Goal: Share content: Share content

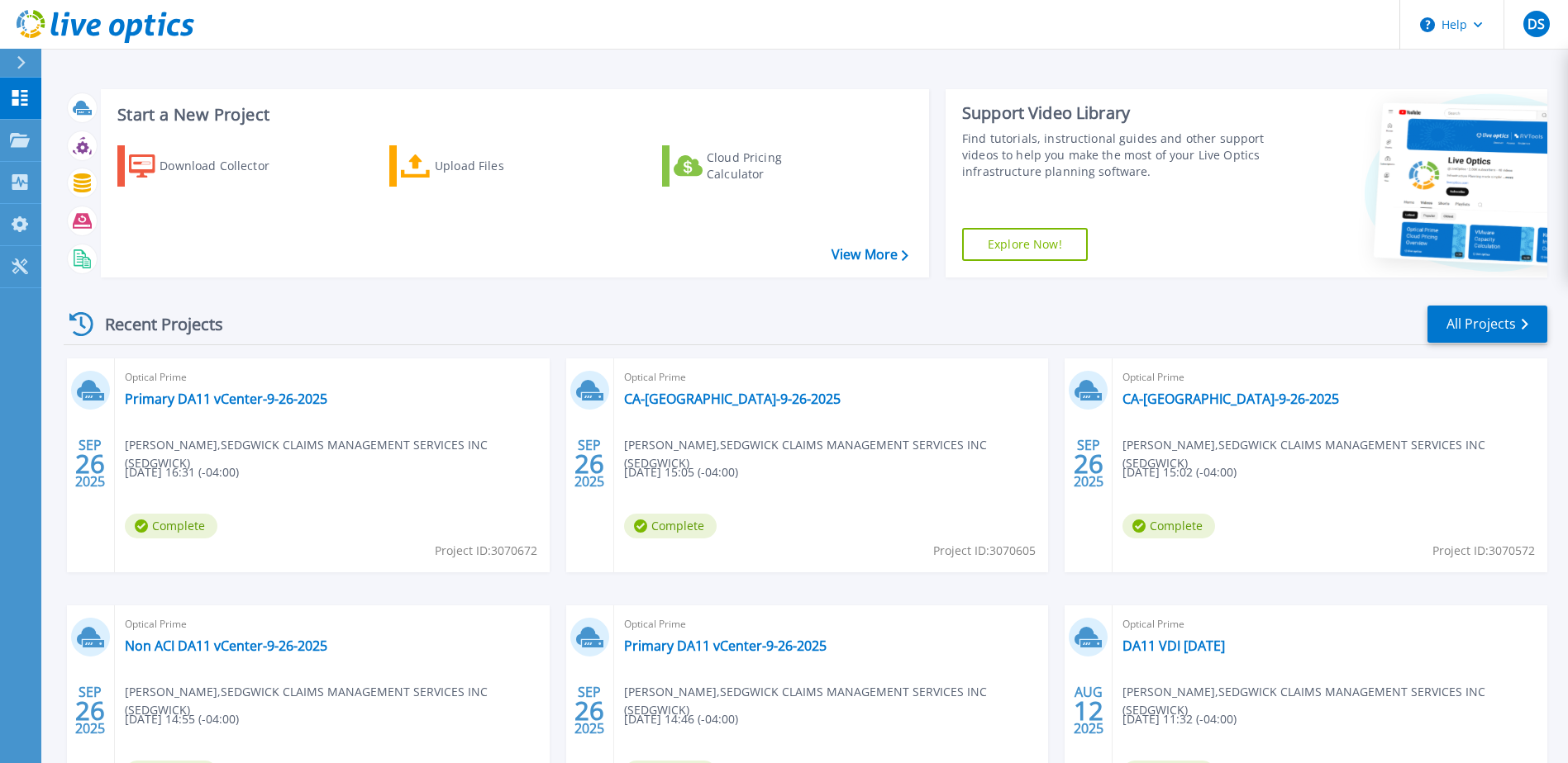
scroll to position [82, 0]
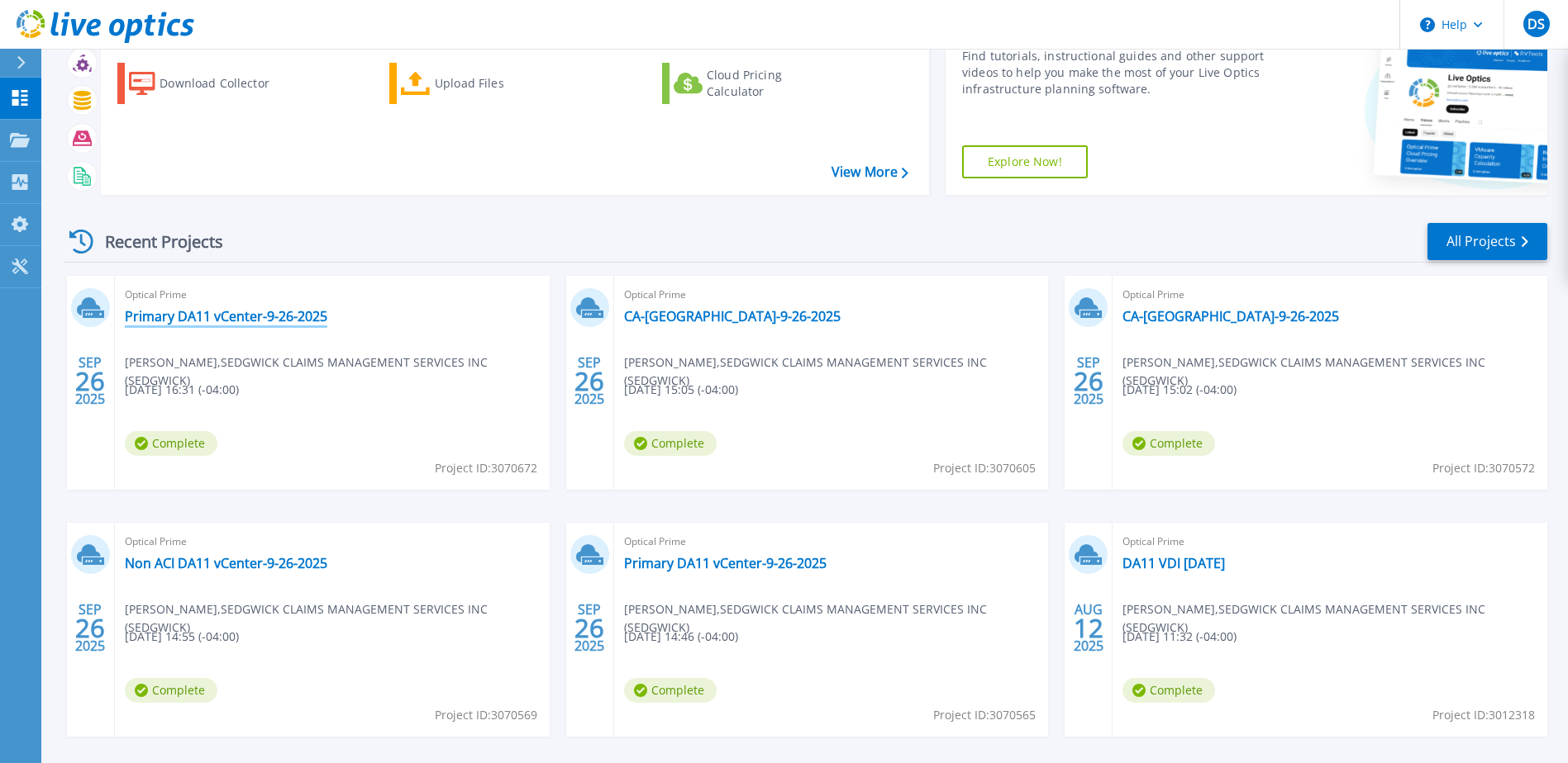
click at [200, 321] on link "Primary DA11 vCenter-9-26-2025" at bounding box center [226, 317] width 203 height 17
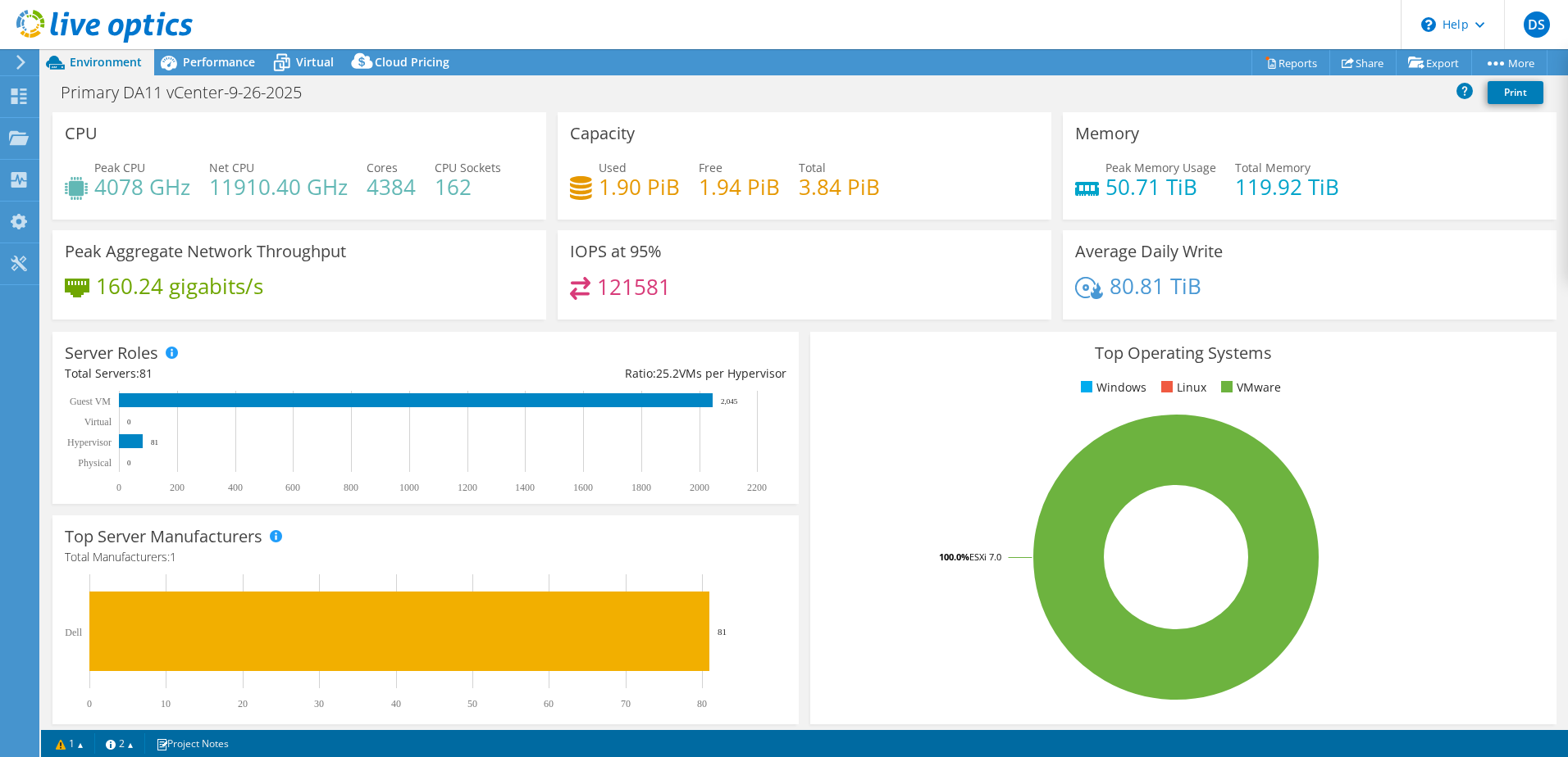
select select "USD"
click at [21, 96] on icon at bounding box center [18, 96] width 19 height 16
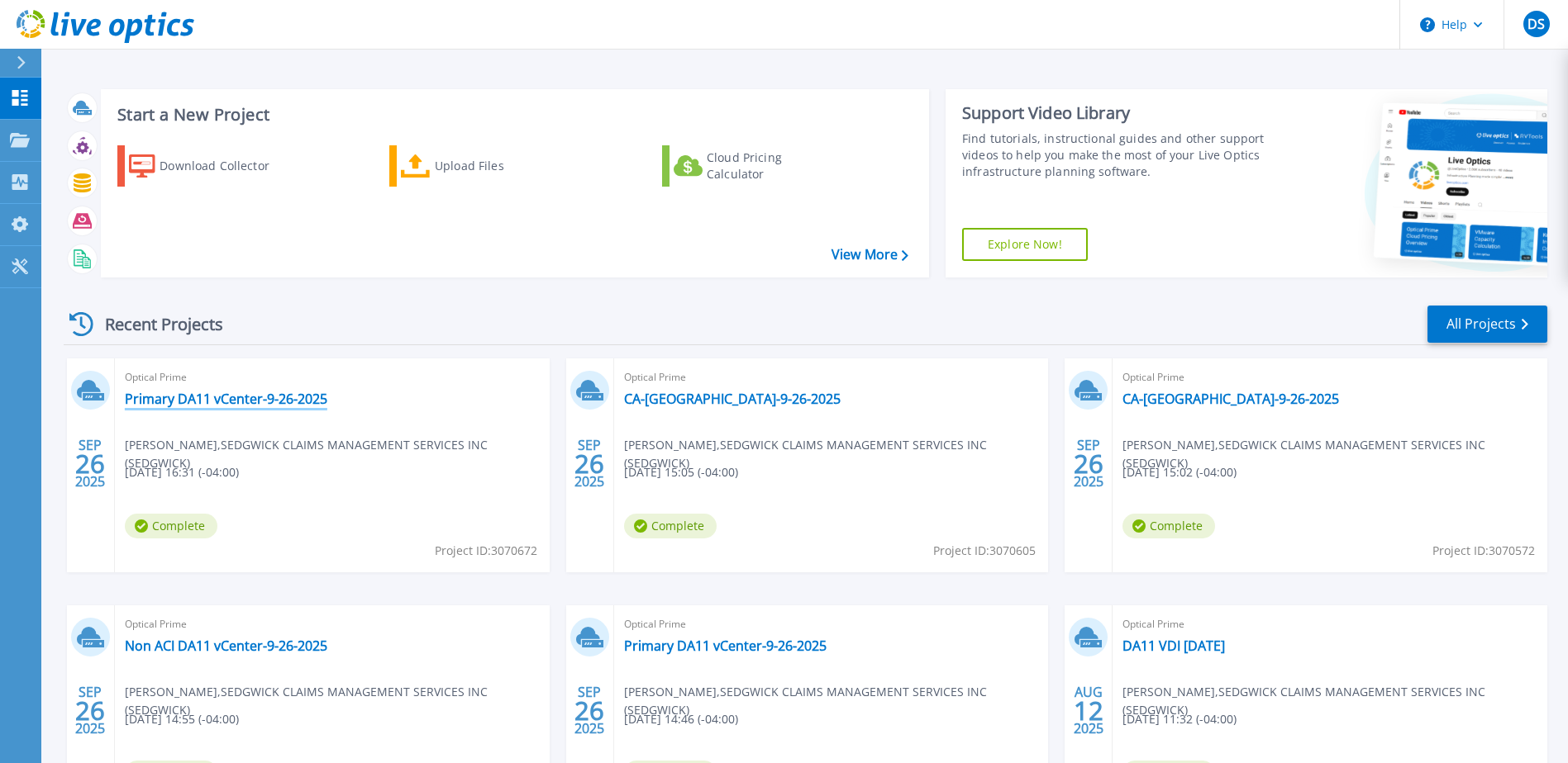
click at [203, 405] on link "Primary DA11 vCenter-9-26-2025" at bounding box center [226, 399] width 203 height 17
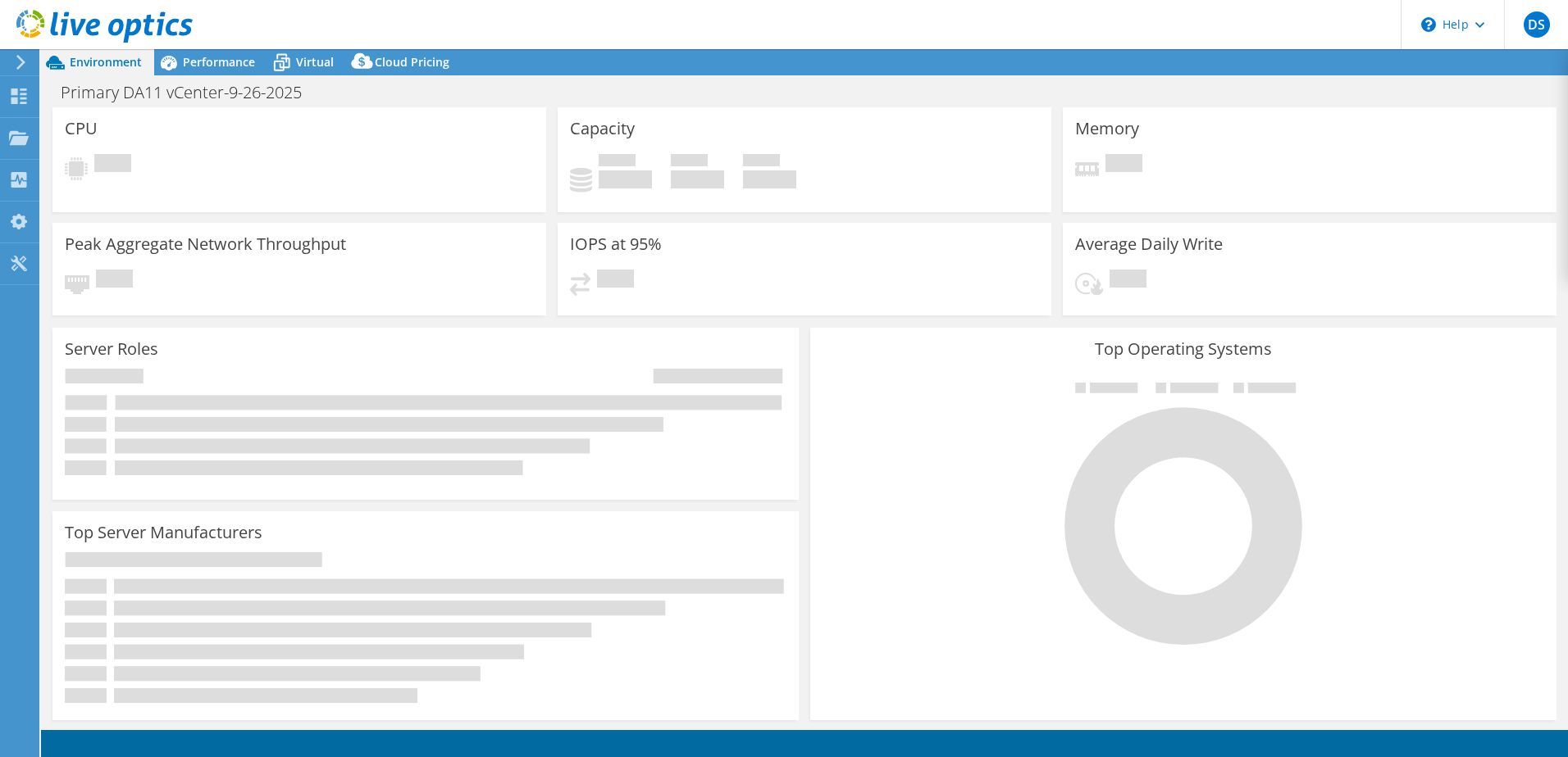
select select "USD"
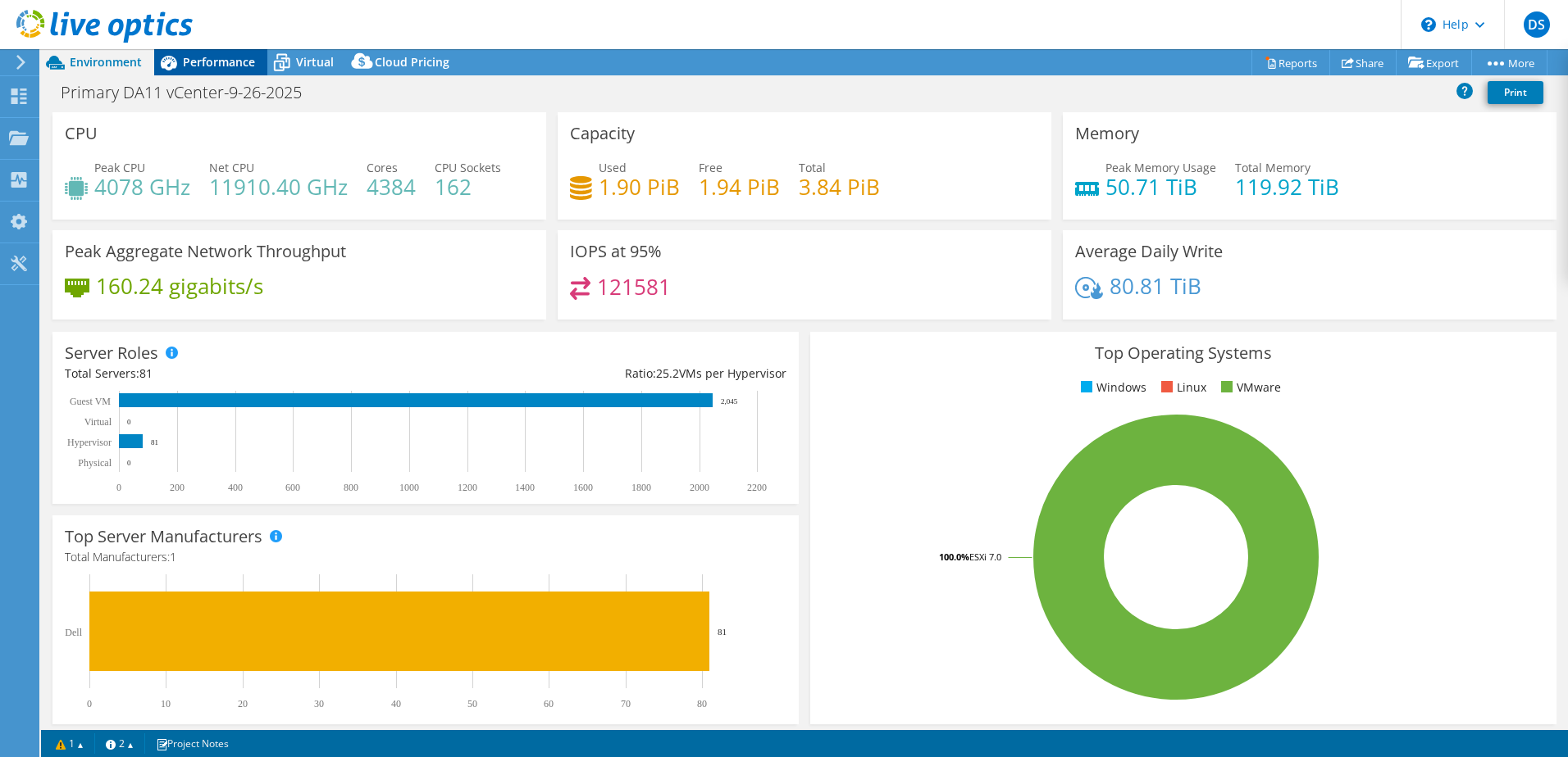
click at [224, 62] on span "Performance" at bounding box center [219, 62] width 73 height 16
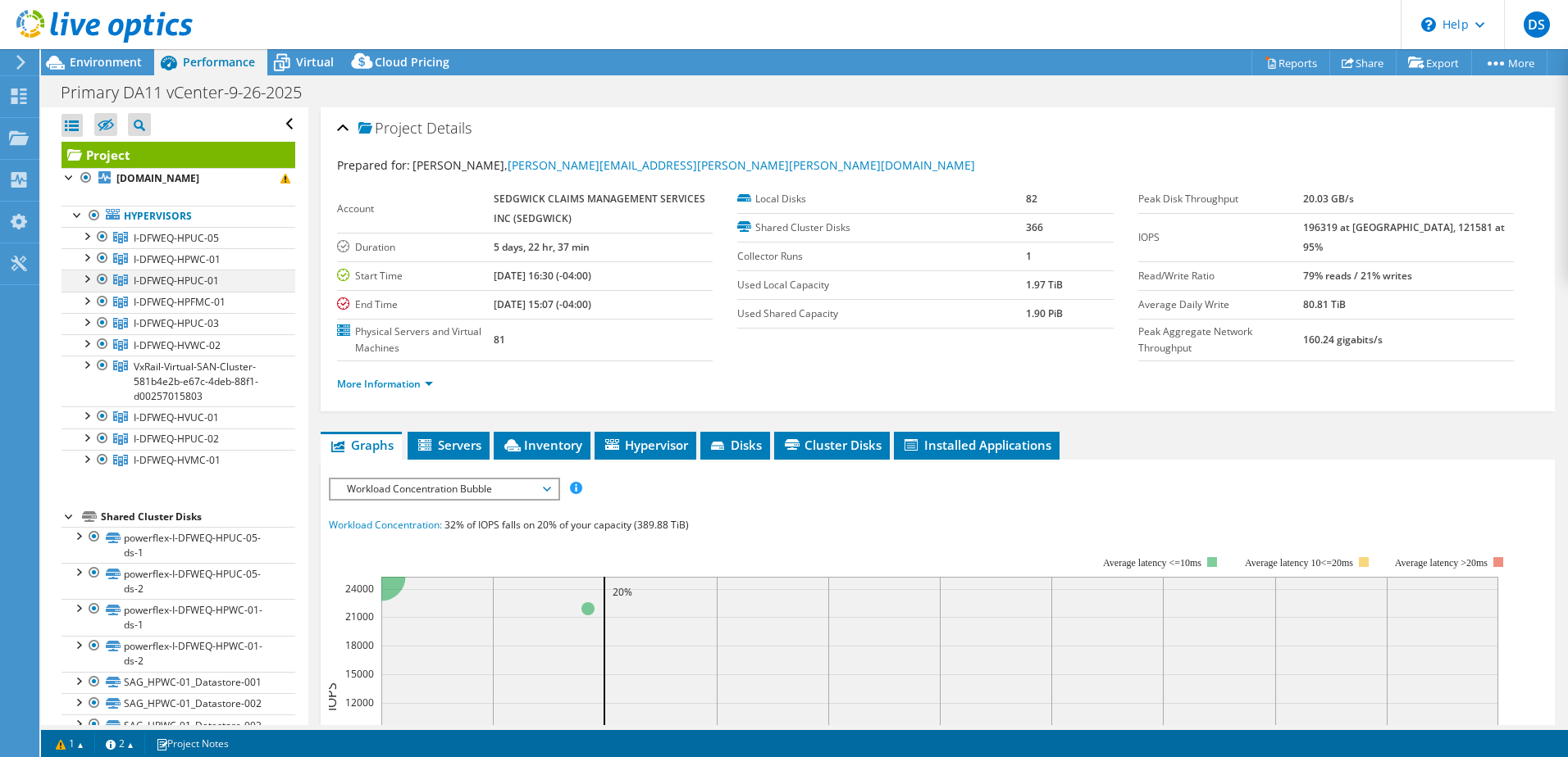
click at [88, 286] on div at bounding box center [86, 278] width 17 height 17
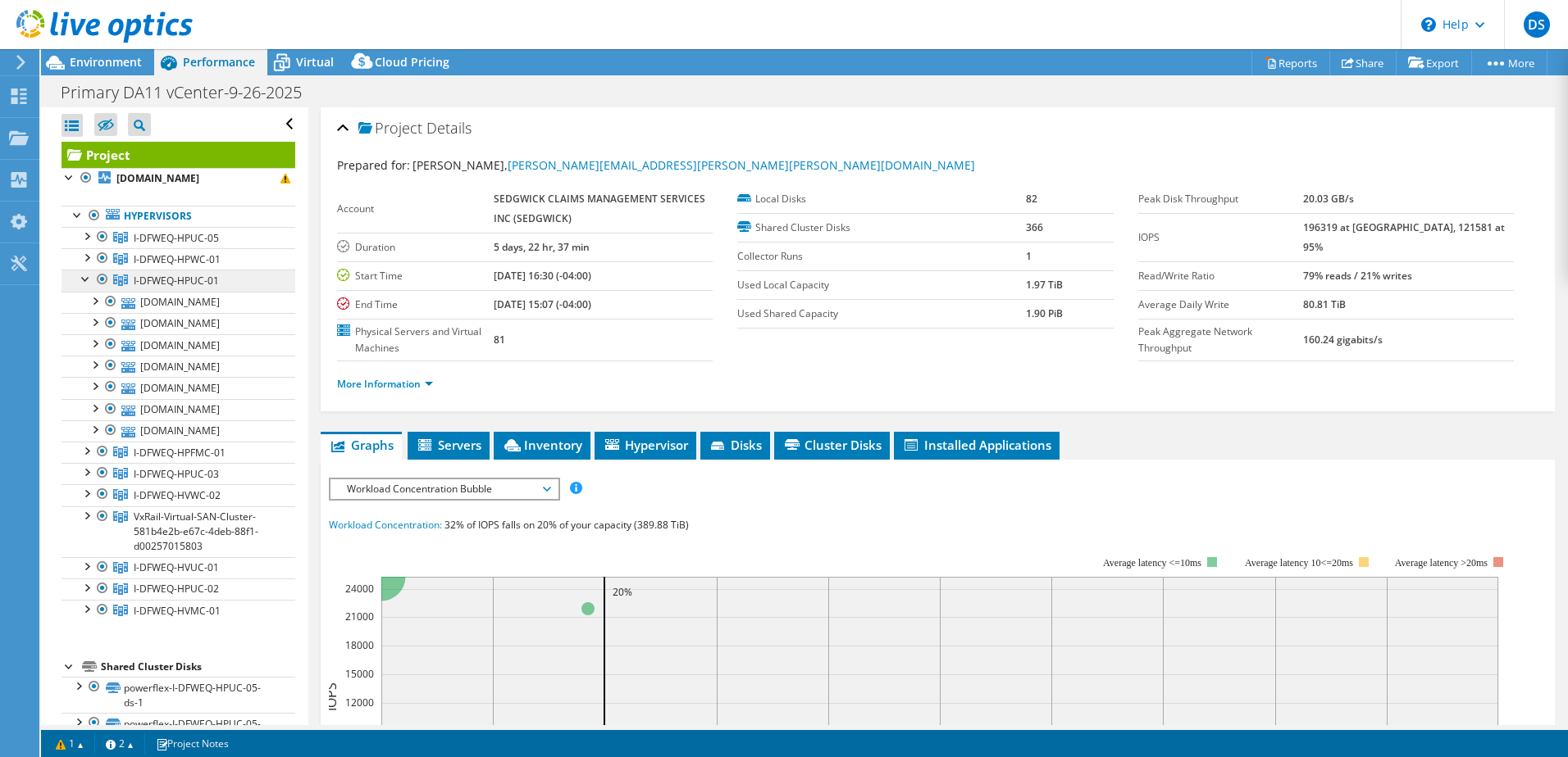
click at [187, 288] on span "I-DFWEQ-HPUC-01" at bounding box center [176, 280] width 85 height 14
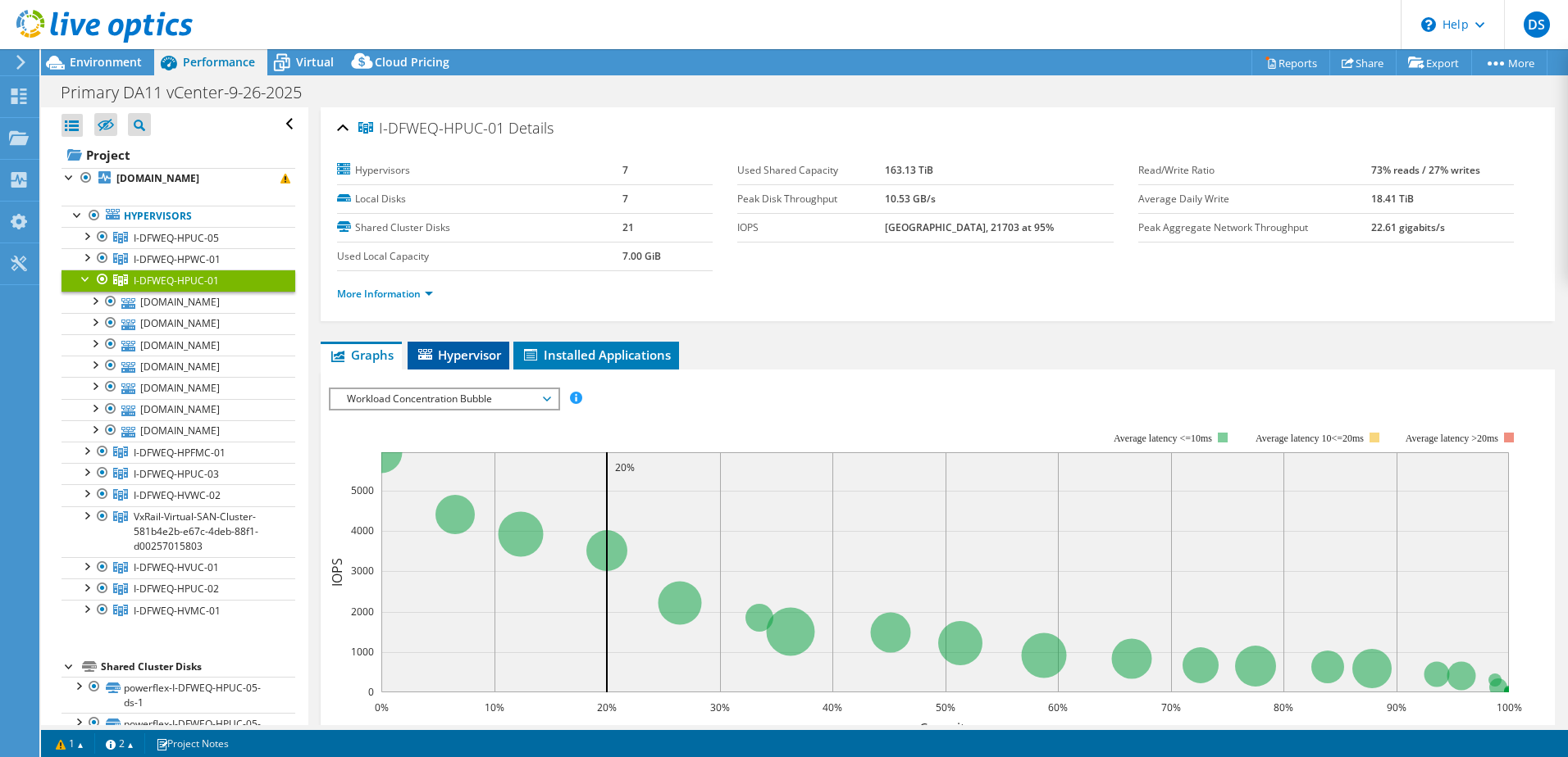
click at [474, 354] on span "Hypervisor" at bounding box center [458, 355] width 85 height 17
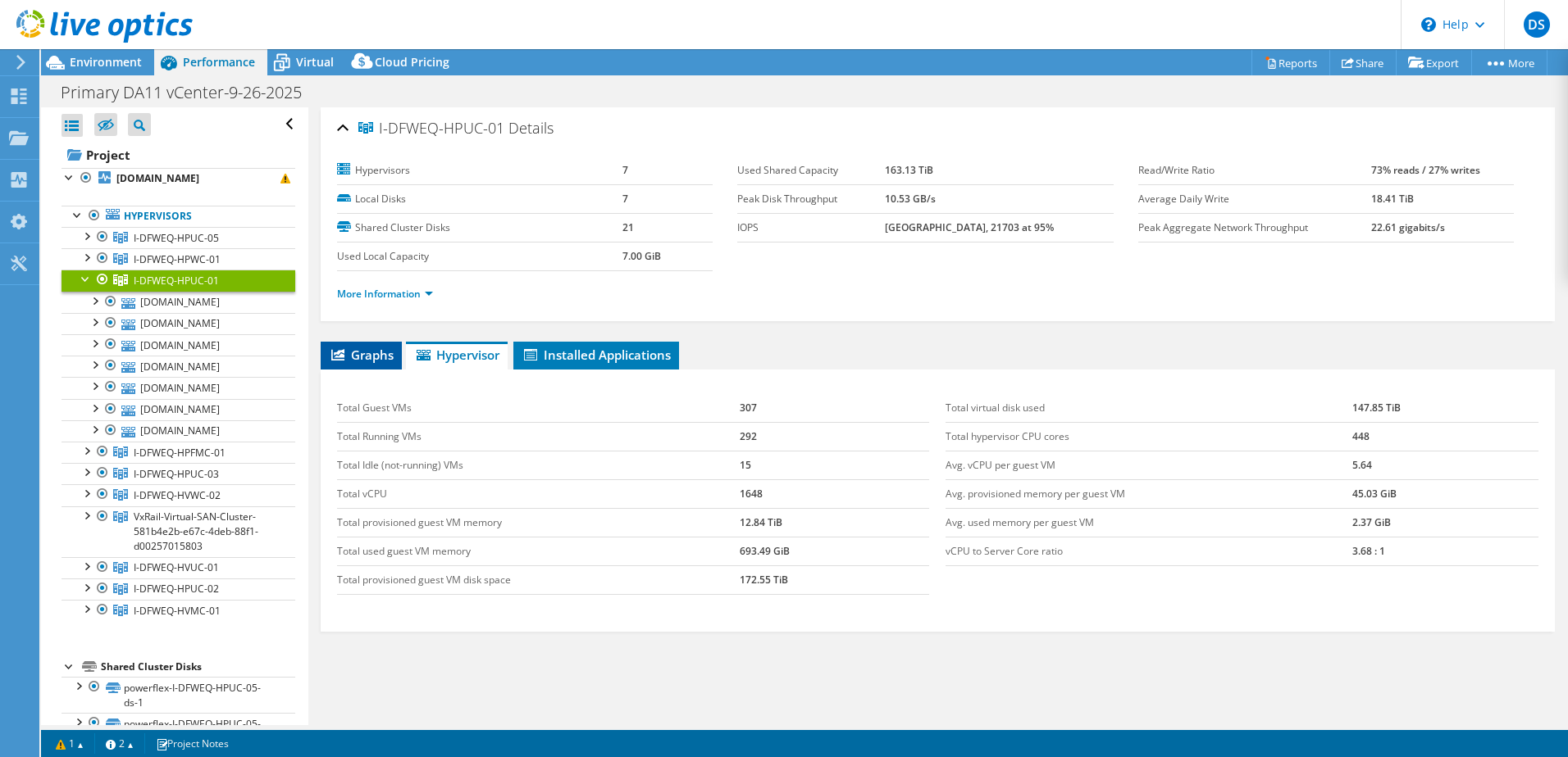
click at [386, 362] on span "Graphs" at bounding box center [361, 355] width 64 height 17
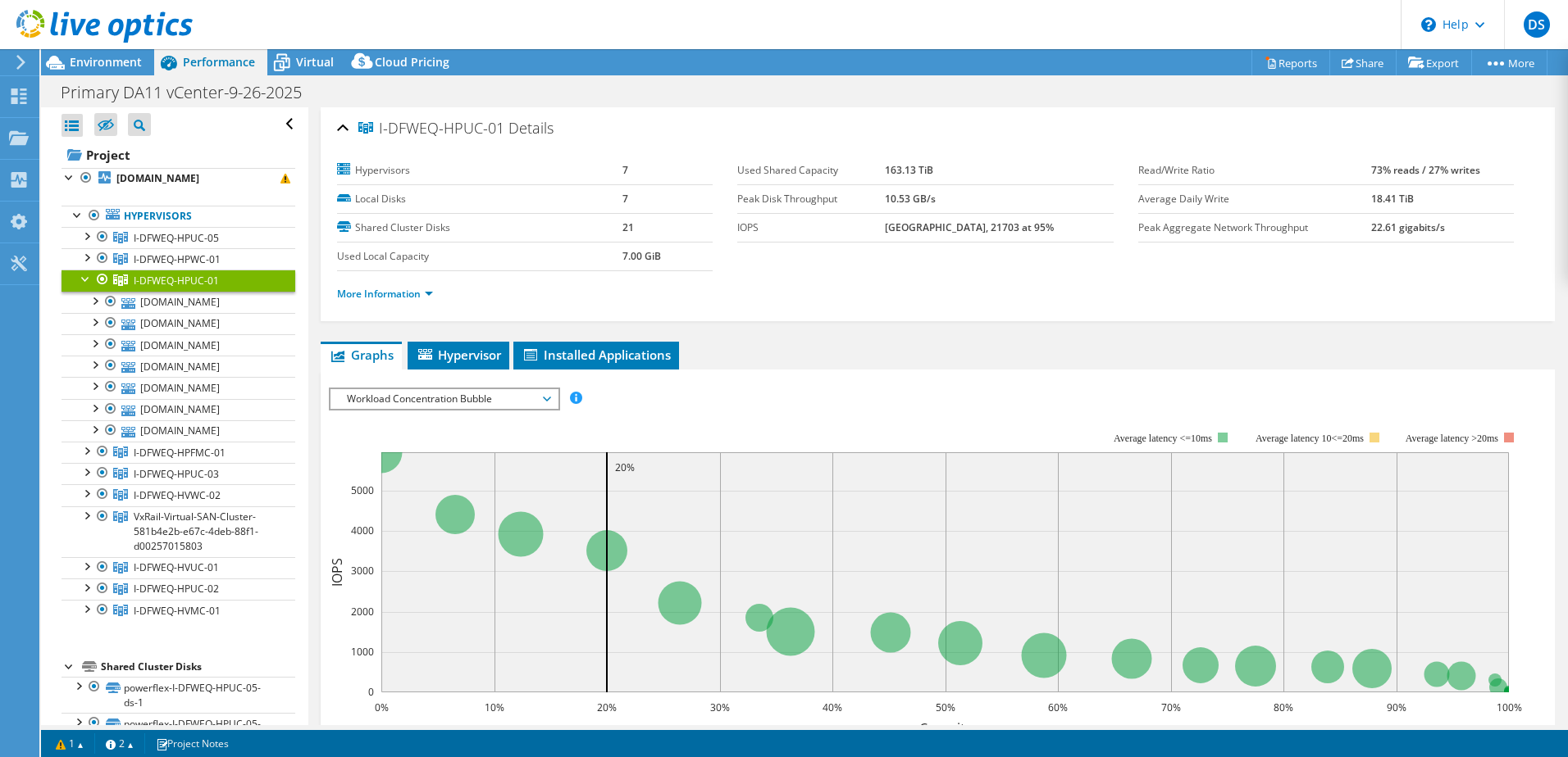
click at [79, 286] on div at bounding box center [86, 278] width 17 height 17
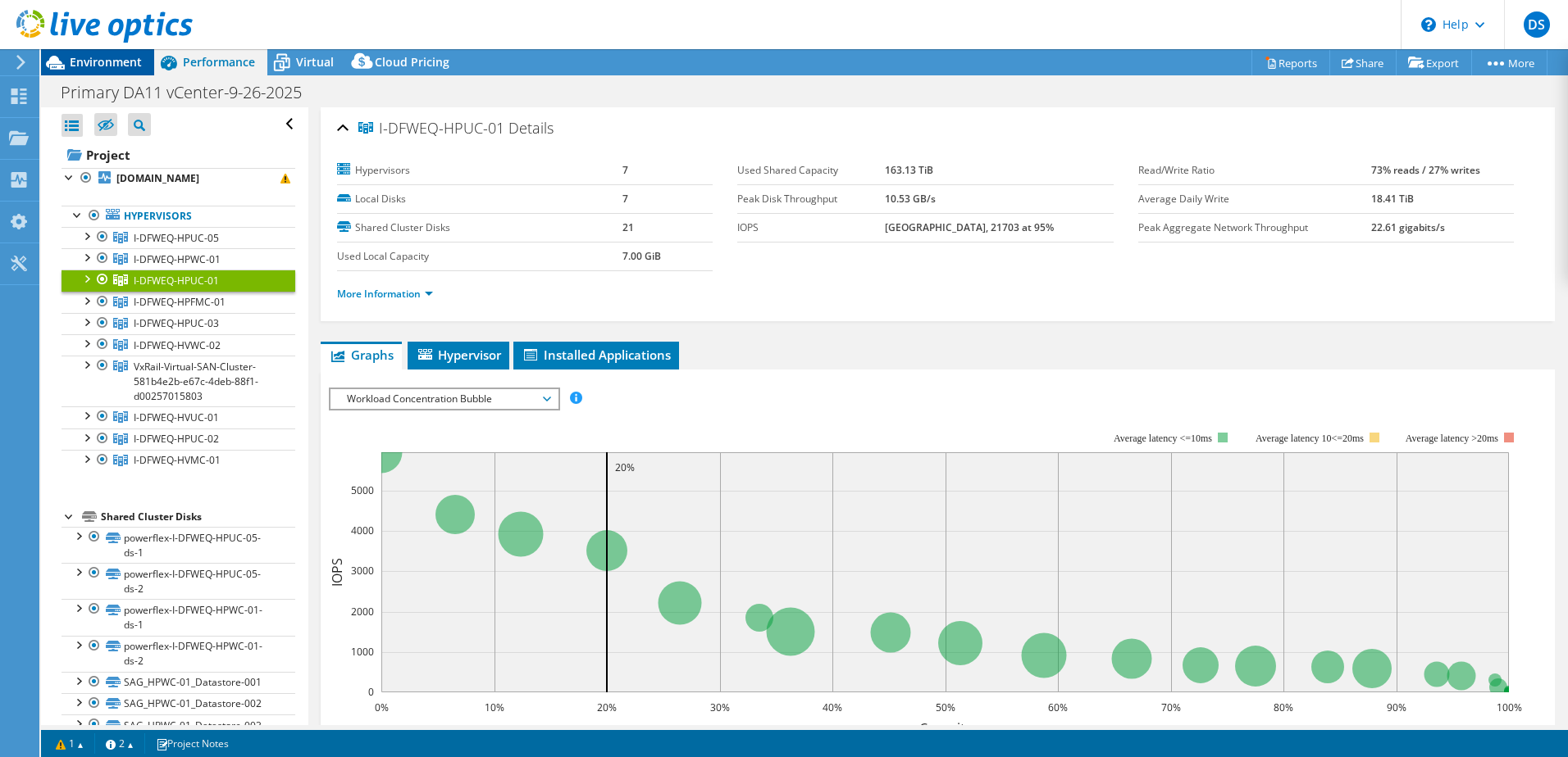
click at [91, 60] on span "Environment" at bounding box center [106, 62] width 73 height 16
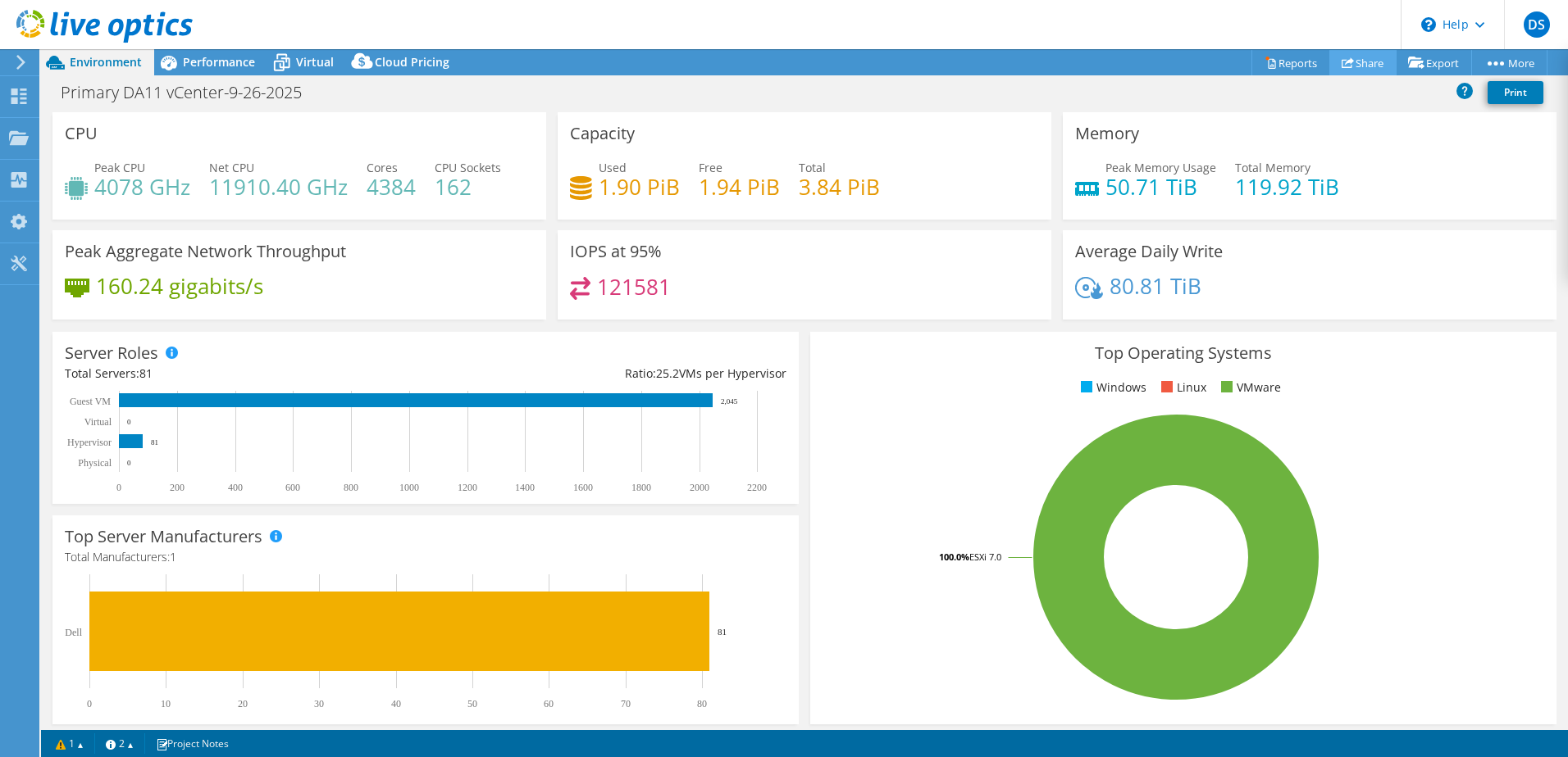
click at [1355, 60] on link "Share" at bounding box center [1362, 62] width 67 height 26
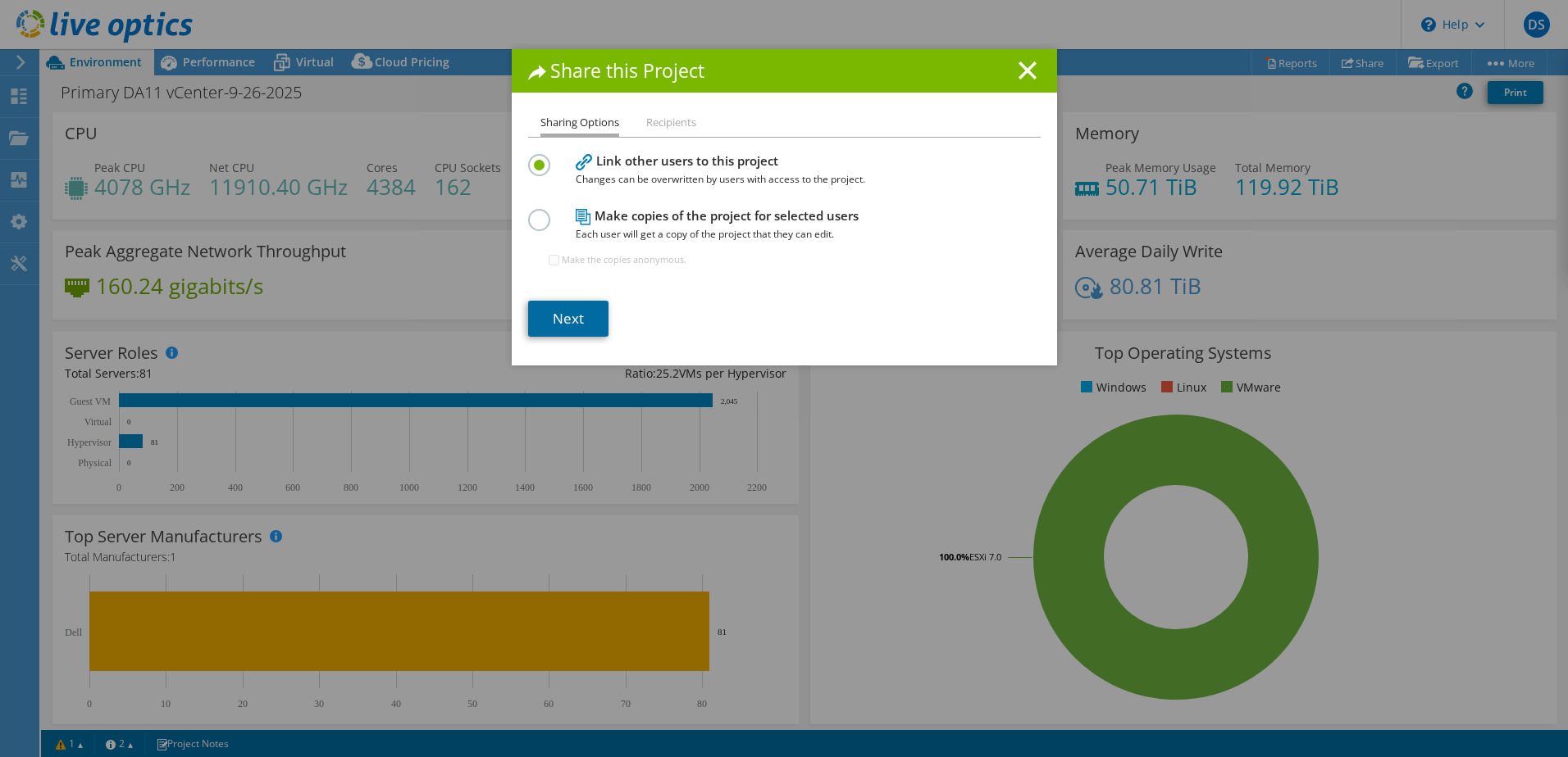
click at [583, 323] on link "Next" at bounding box center [568, 318] width 80 height 36
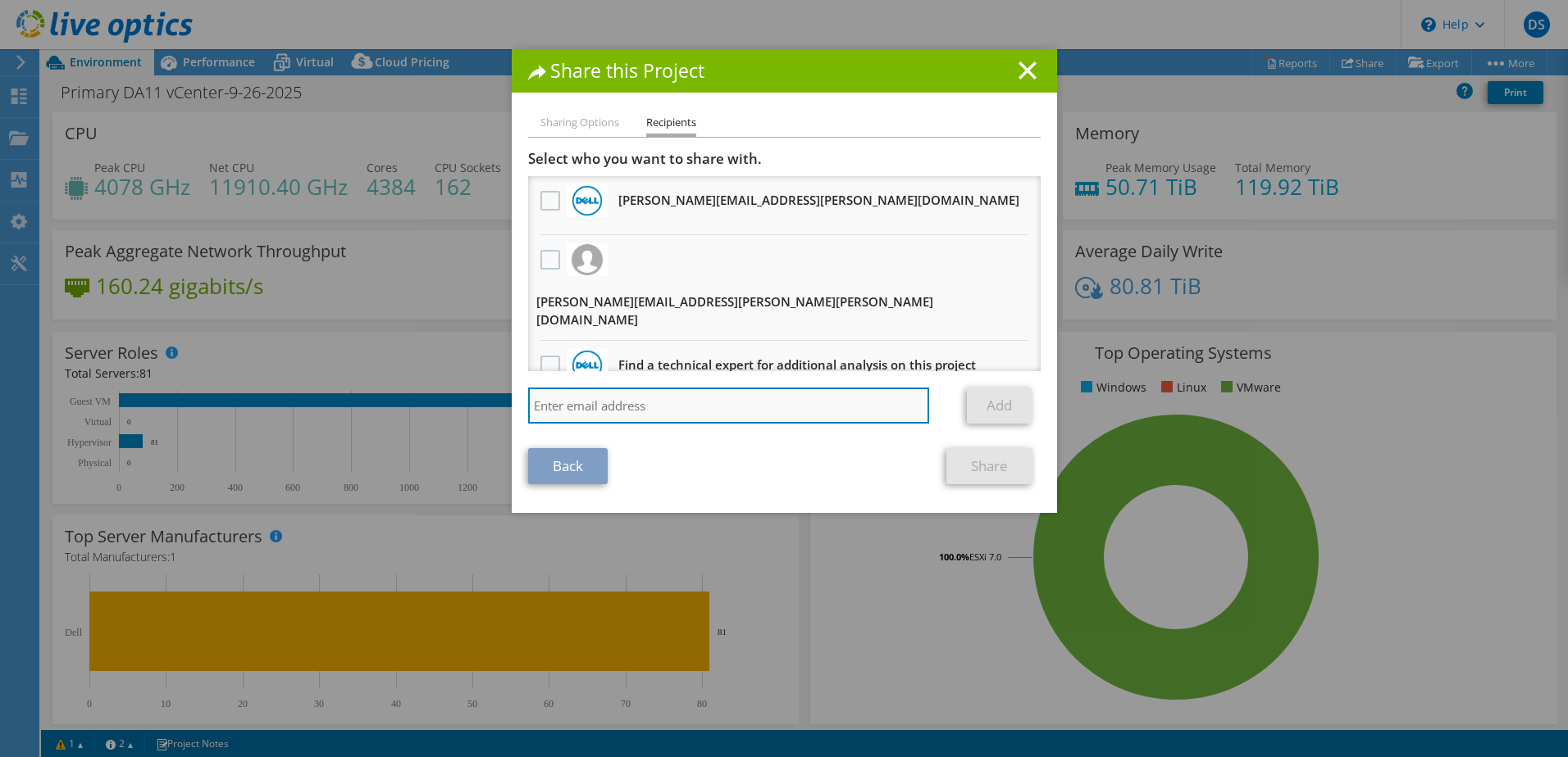
click at [573, 388] on input "search" at bounding box center [729, 405] width 402 height 36
paste input "jamie.w.duke@dell.com"
type input "jamie.w.duke@dell.com"
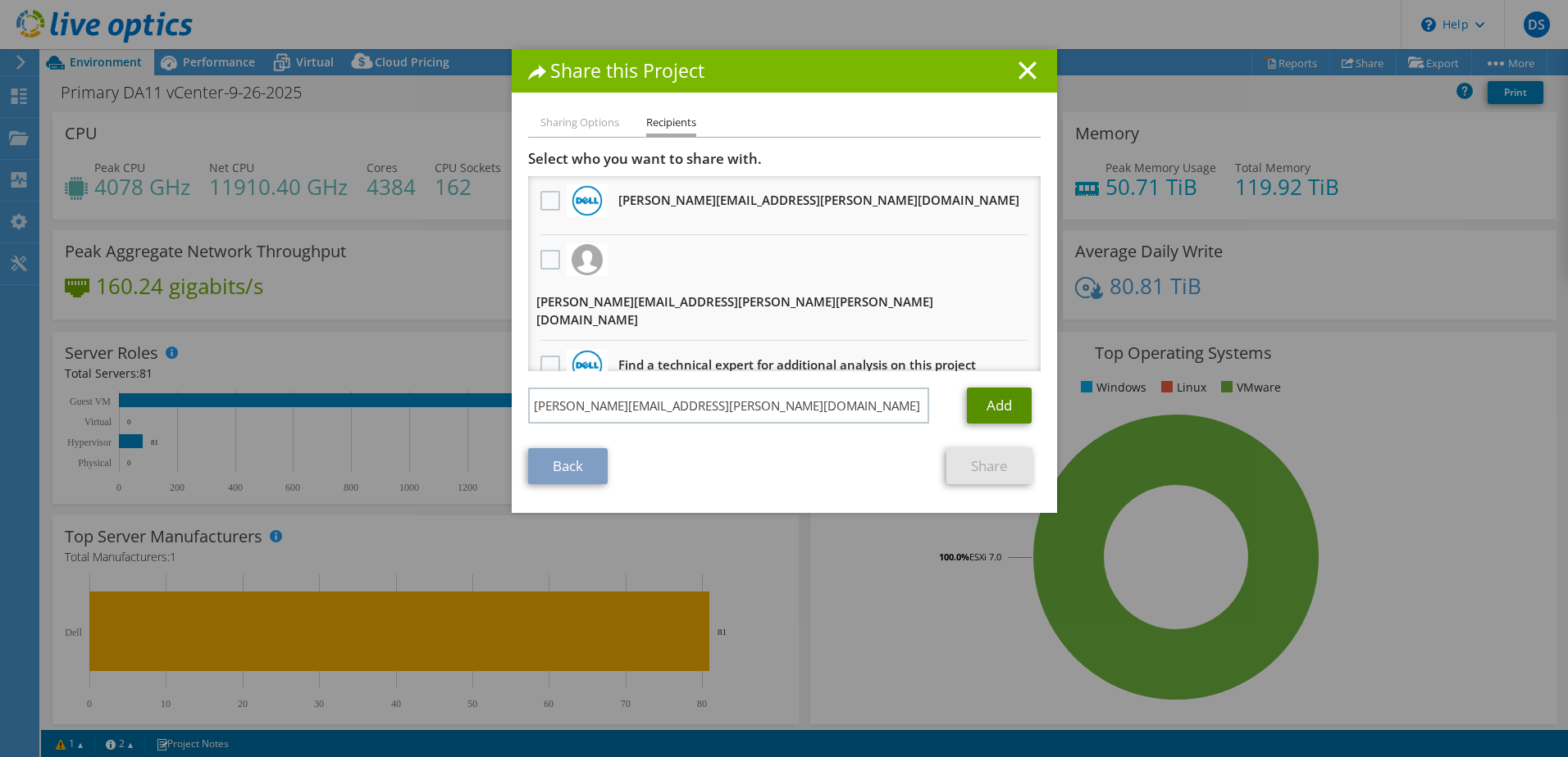
click at [1007, 389] on link "Add" at bounding box center [999, 405] width 64 height 36
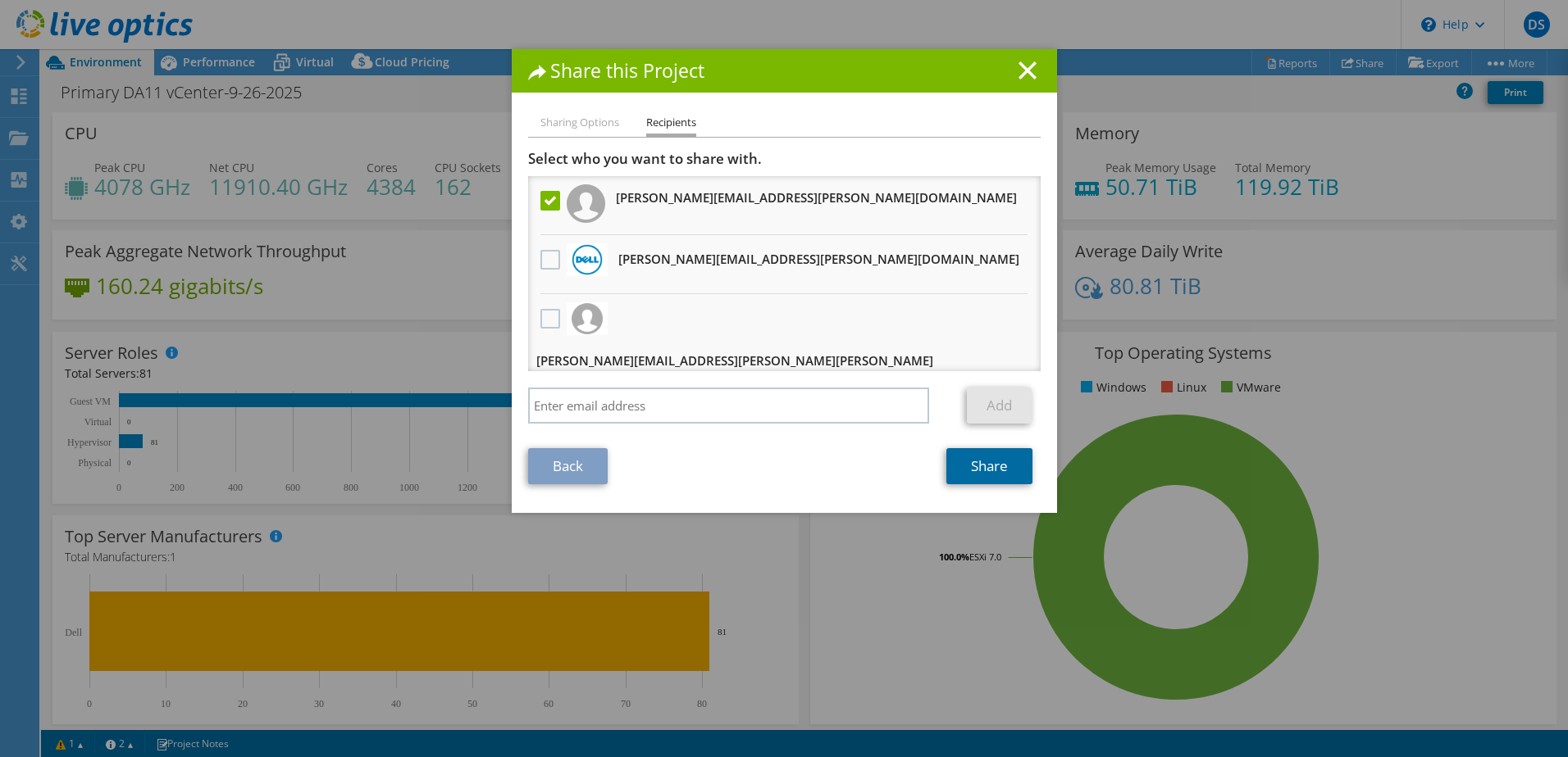
click at [991, 470] on link "Share" at bounding box center [990, 466] width 86 height 36
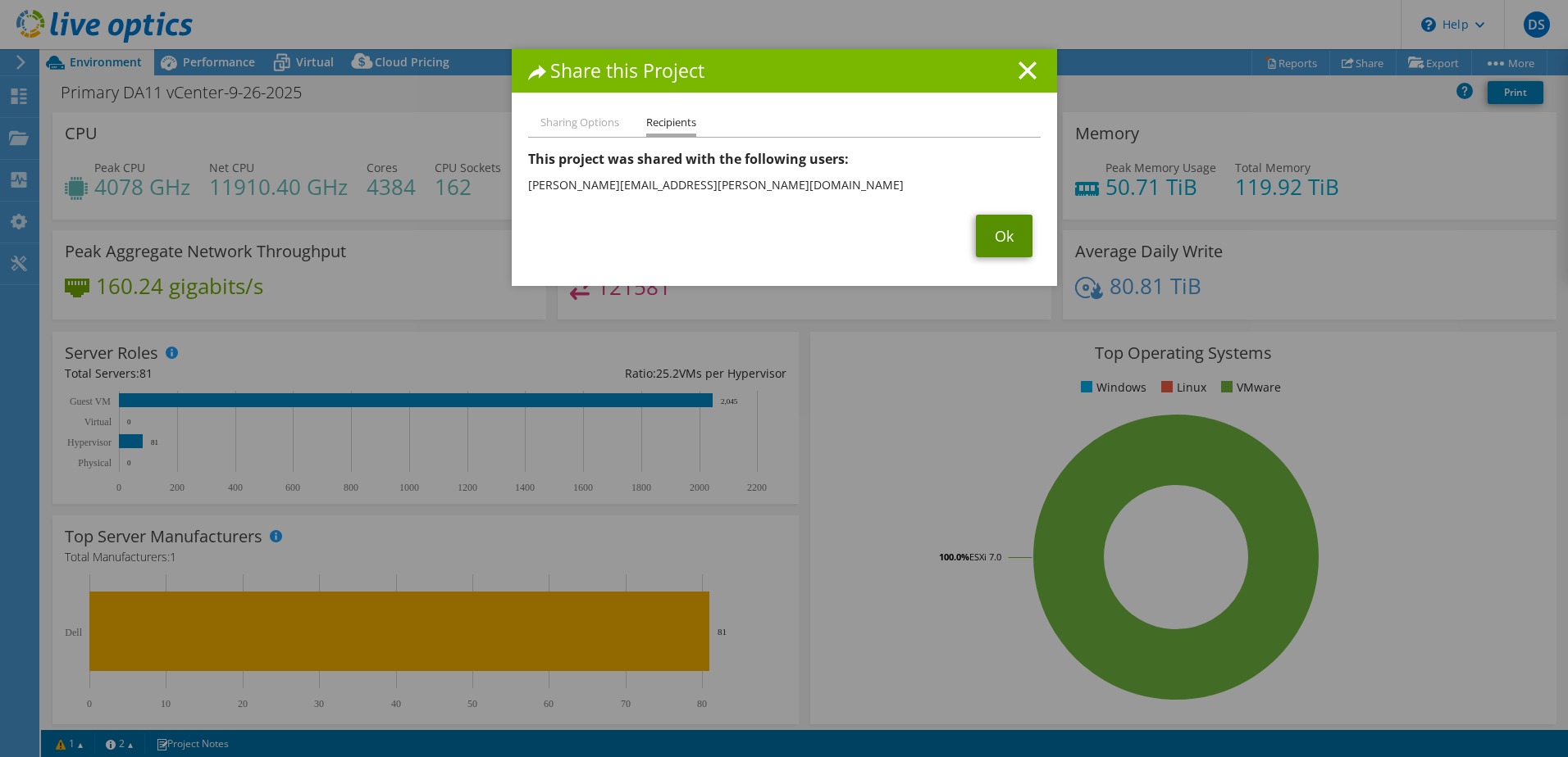
click at [1003, 233] on link "Ok" at bounding box center [1005, 236] width 57 height 42
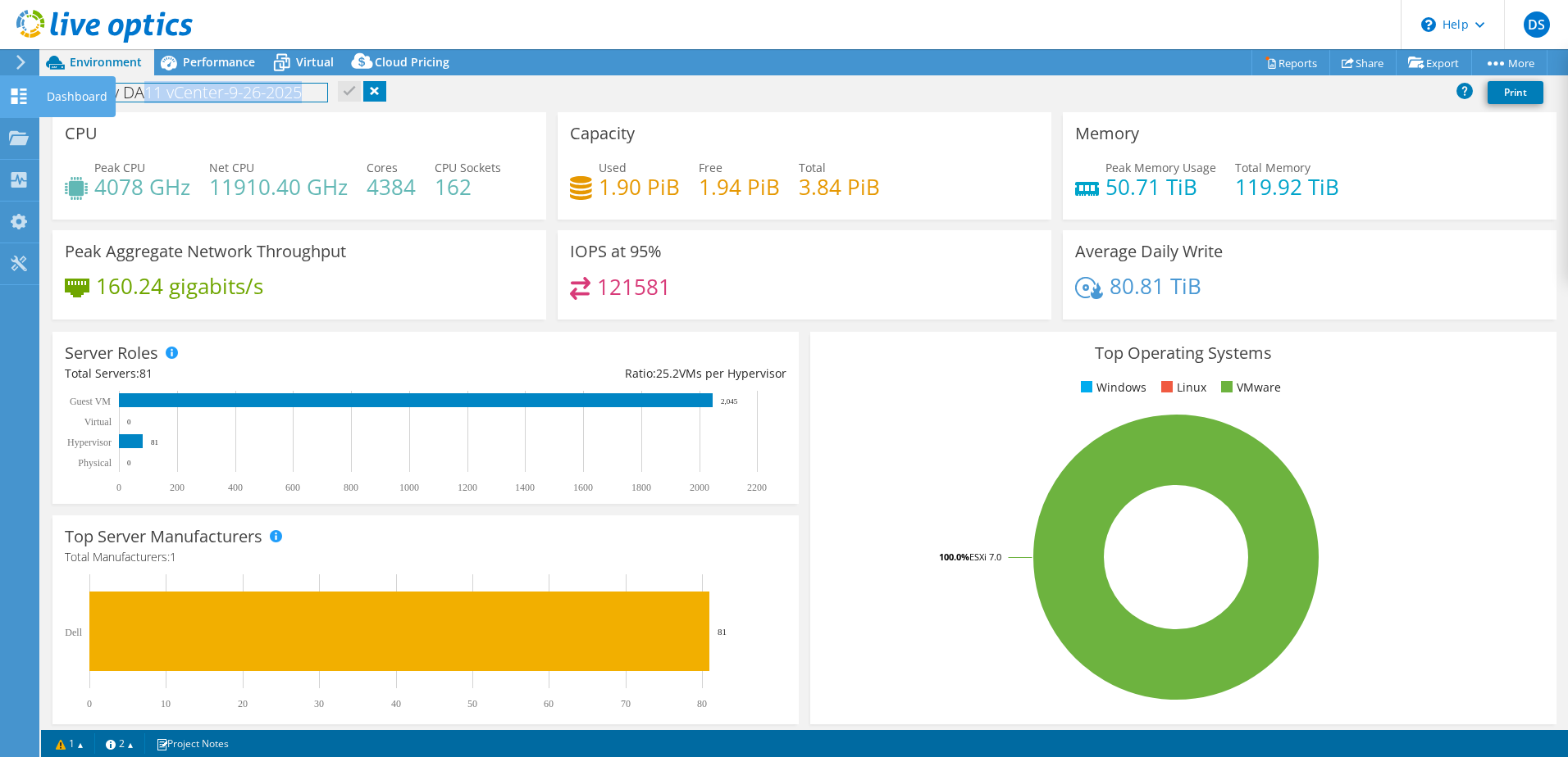
drag, startPoint x: 310, startPoint y: 94, endPoint x: 13, endPoint y: 89, distance: 297.0
click at [13, 89] on div "DS End User David Smith David.E.Smith@sedgwick.com SEDGWICK CLAIMS MANAGEMENT S…" at bounding box center [784, 378] width 1568 height 757
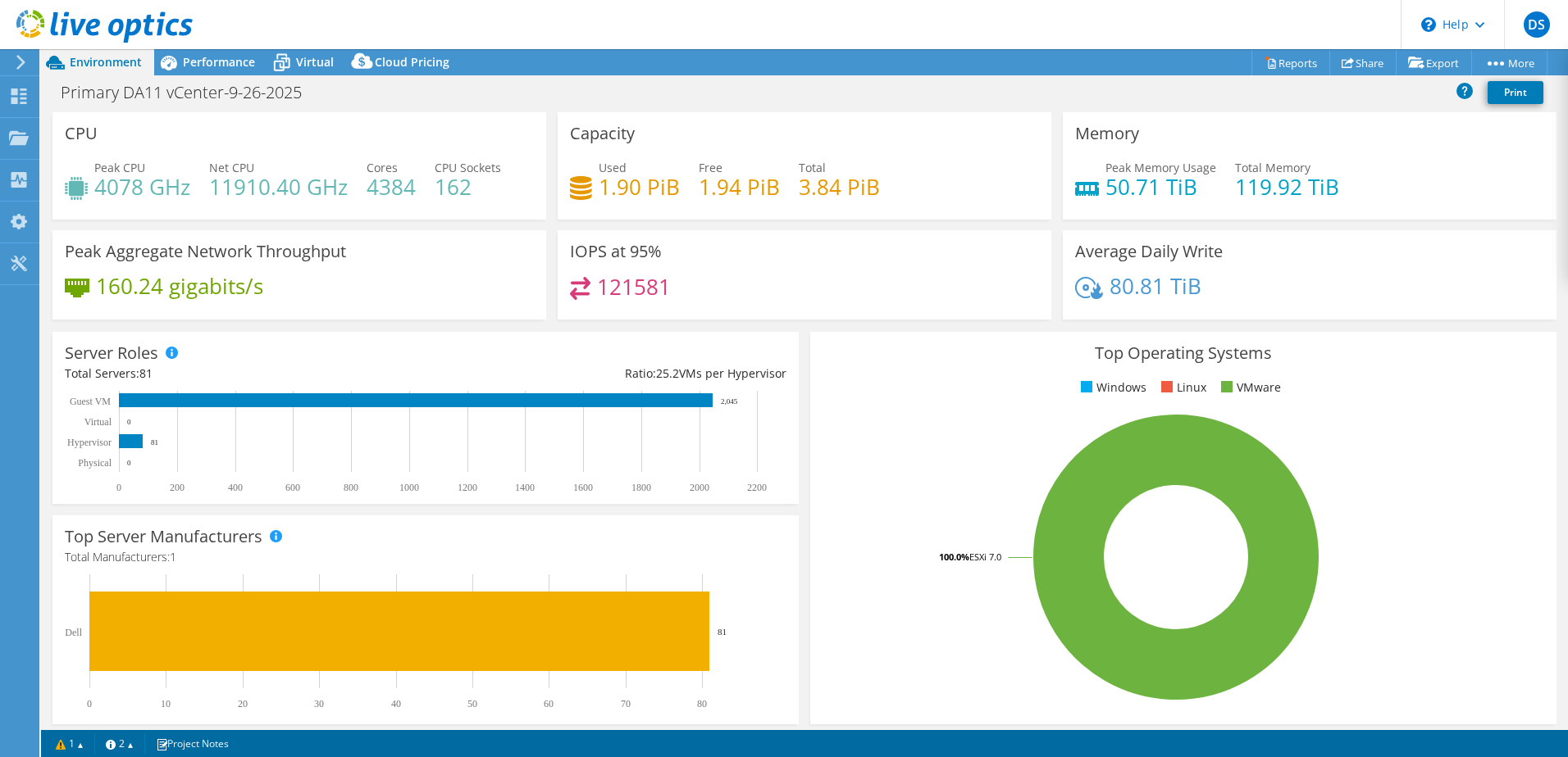
click at [15, 59] on icon at bounding box center [20, 62] width 12 height 15
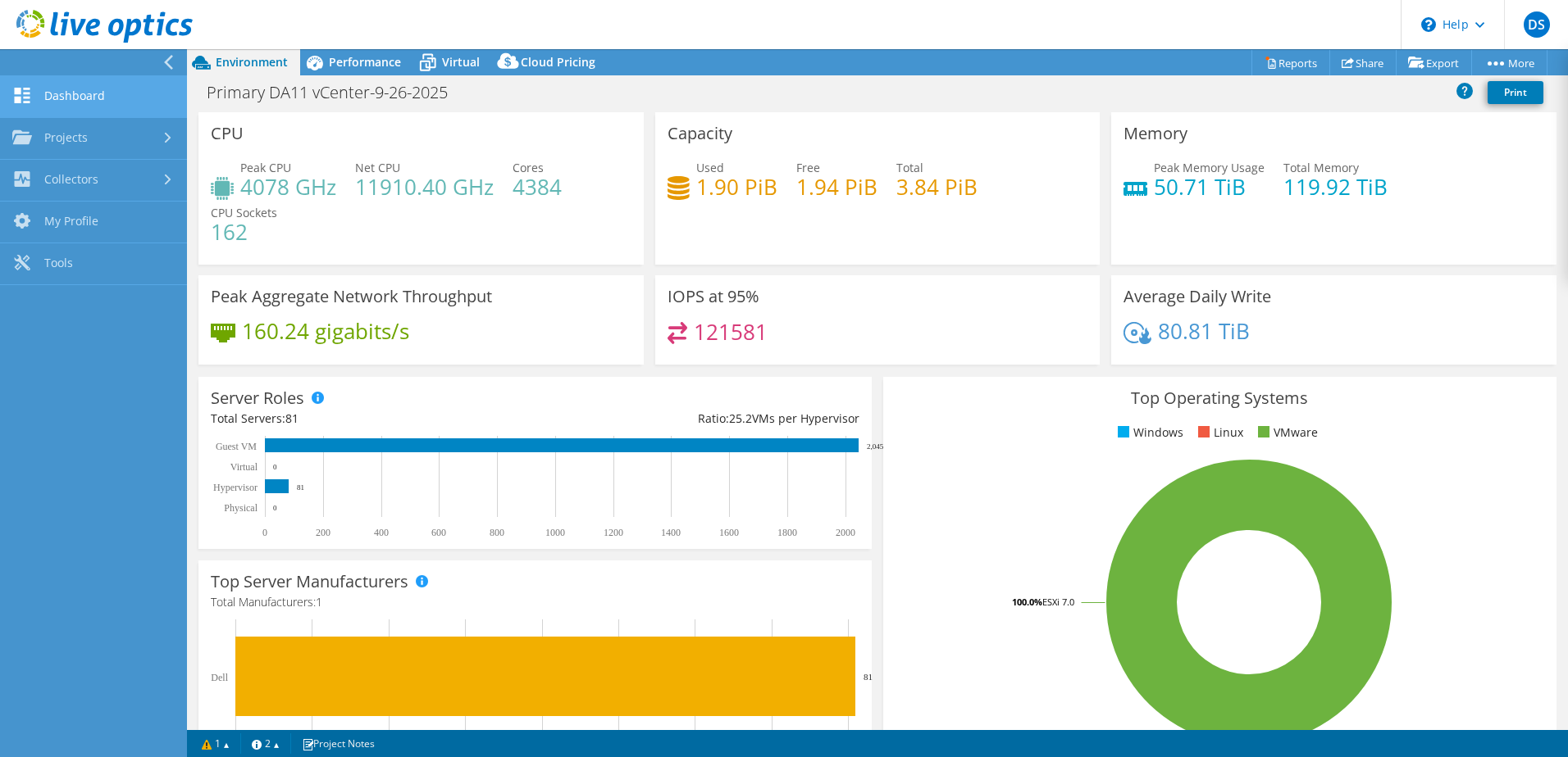
click at [64, 96] on link "Dashboard" at bounding box center [93, 97] width 187 height 42
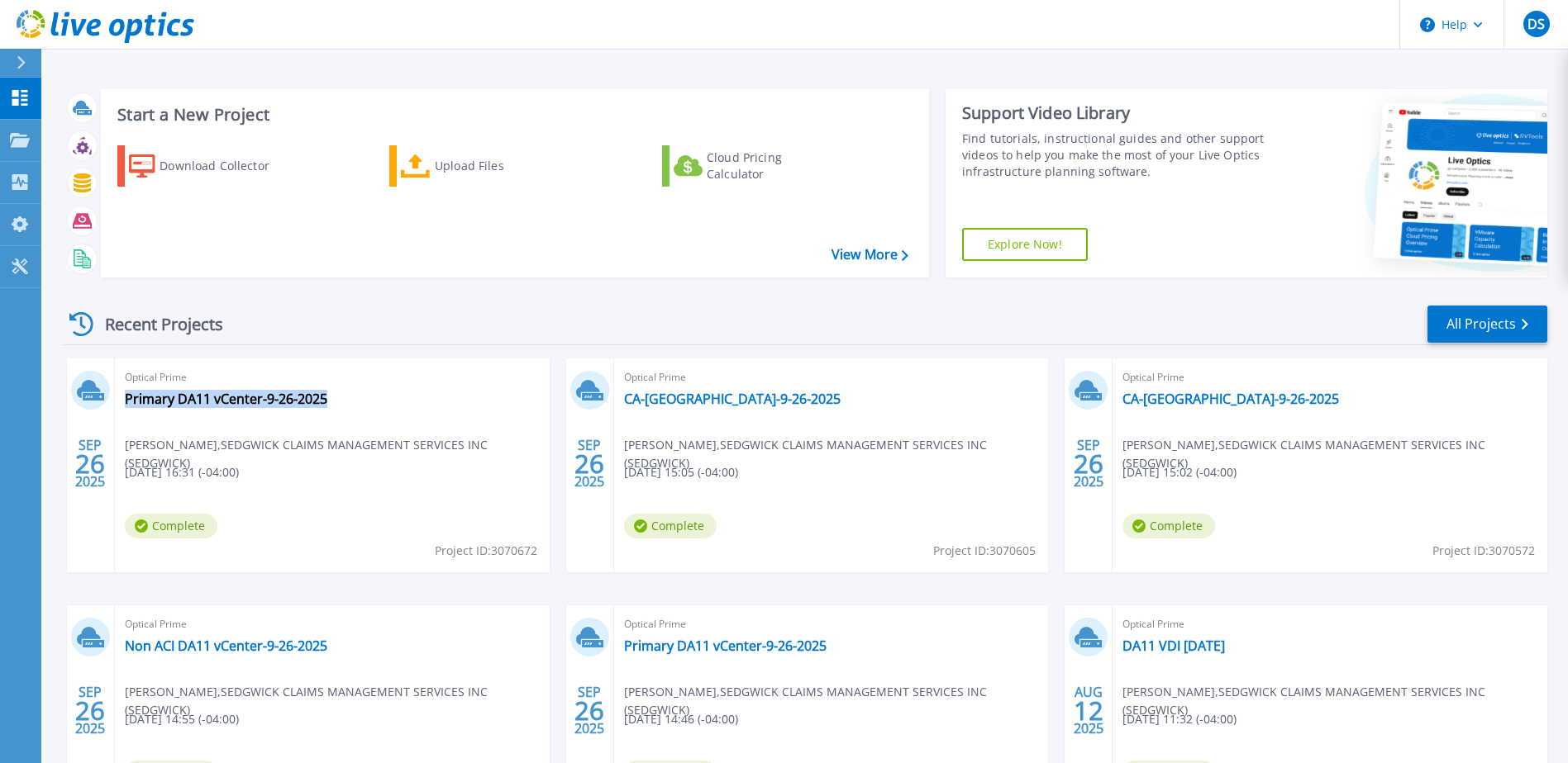
drag, startPoint x: 322, startPoint y: 400, endPoint x: 334, endPoint y: 405, distance: 13.0
click at [334, 405] on div "Optical Prime Primary DA11 vCenter-9-26-2025 David Smith , SEDGWICK CLAIMS MANA…" at bounding box center [332, 465] width 434 height 214
click at [275, 401] on link "Primary DA11 vCenter-9-26-2025" at bounding box center [226, 399] width 203 height 17
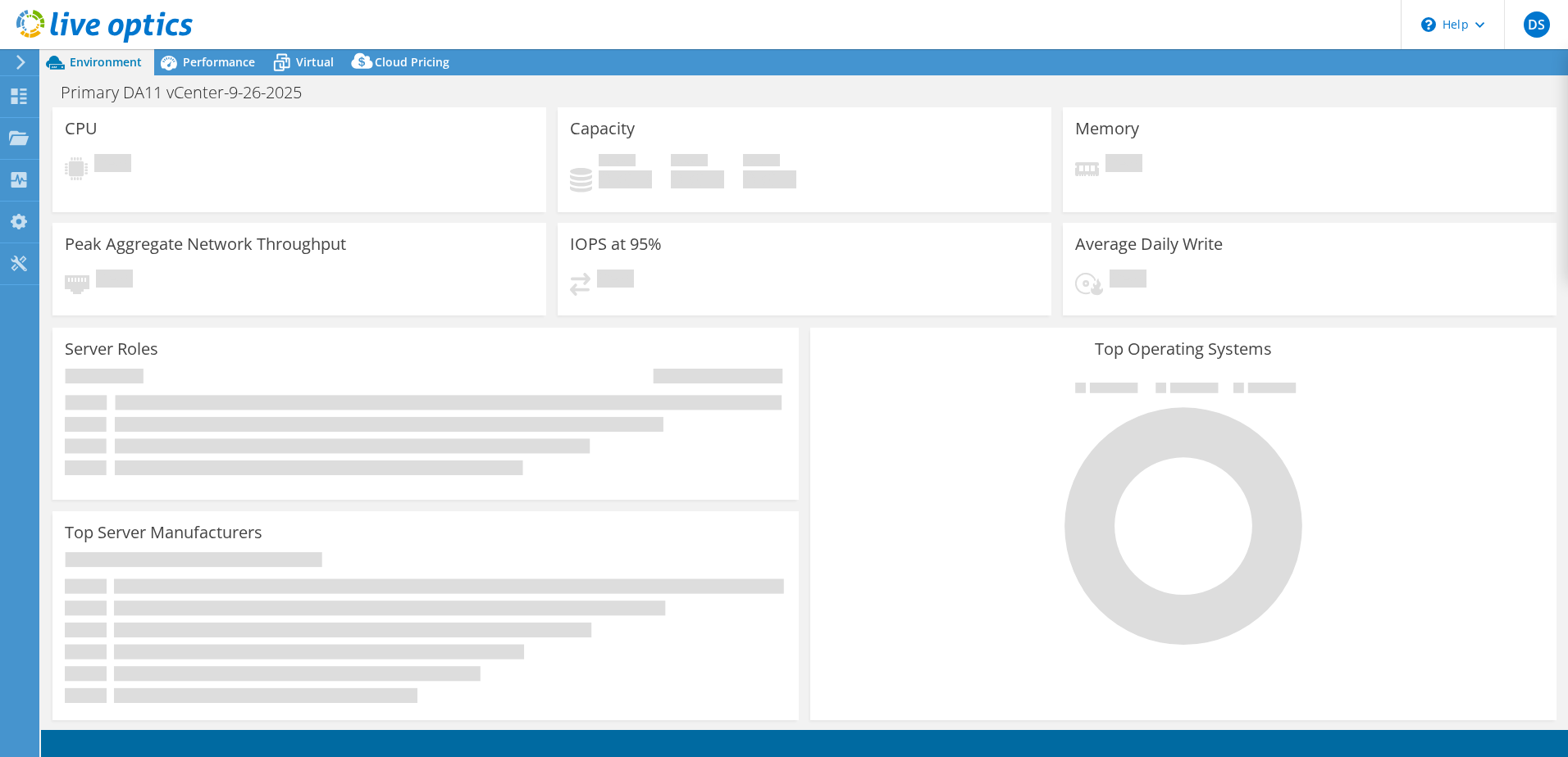
select select "USD"
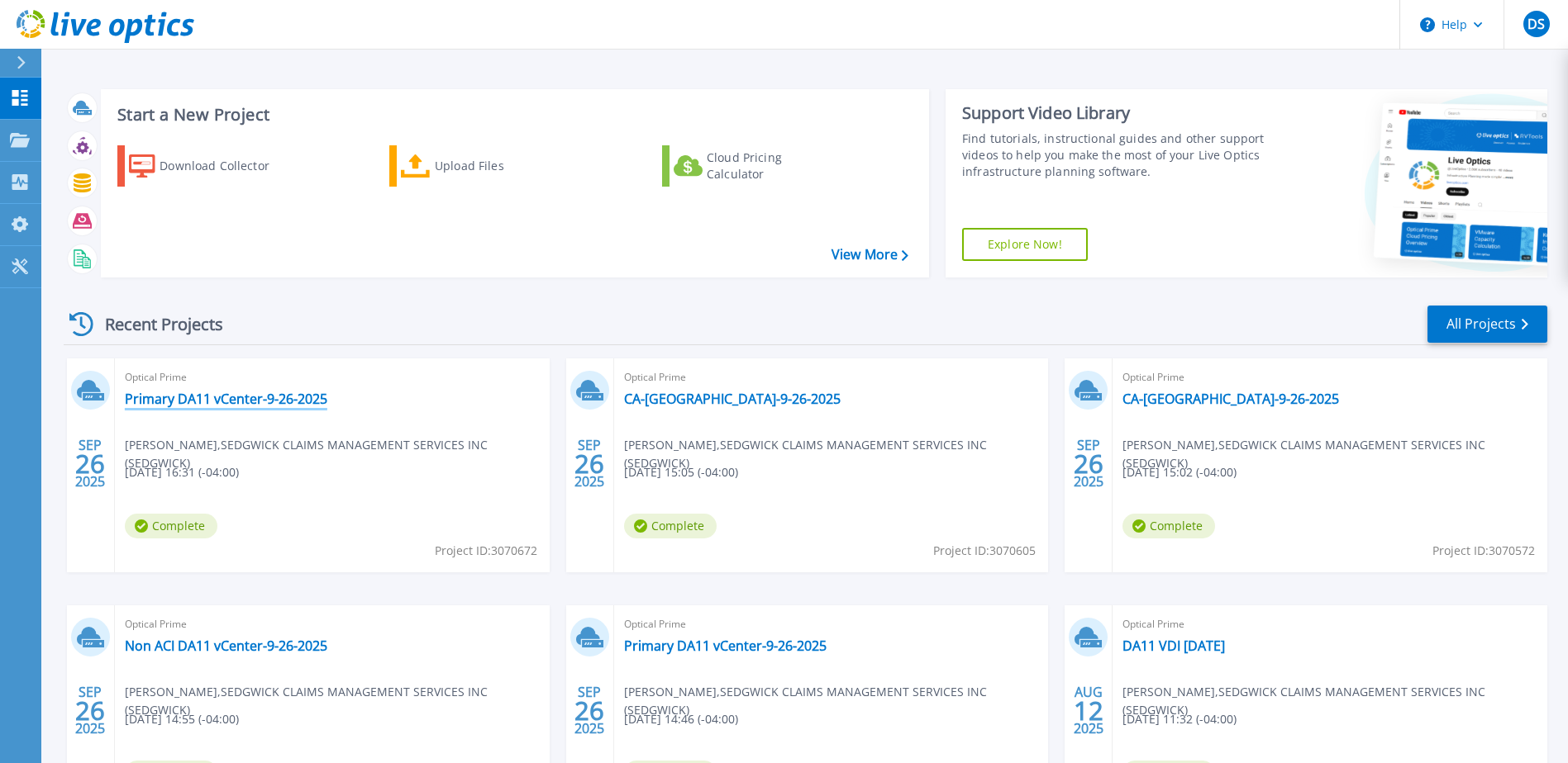
click at [240, 396] on link "Primary DA11 vCenter-9-26-2025" at bounding box center [226, 399] width 203 height 17
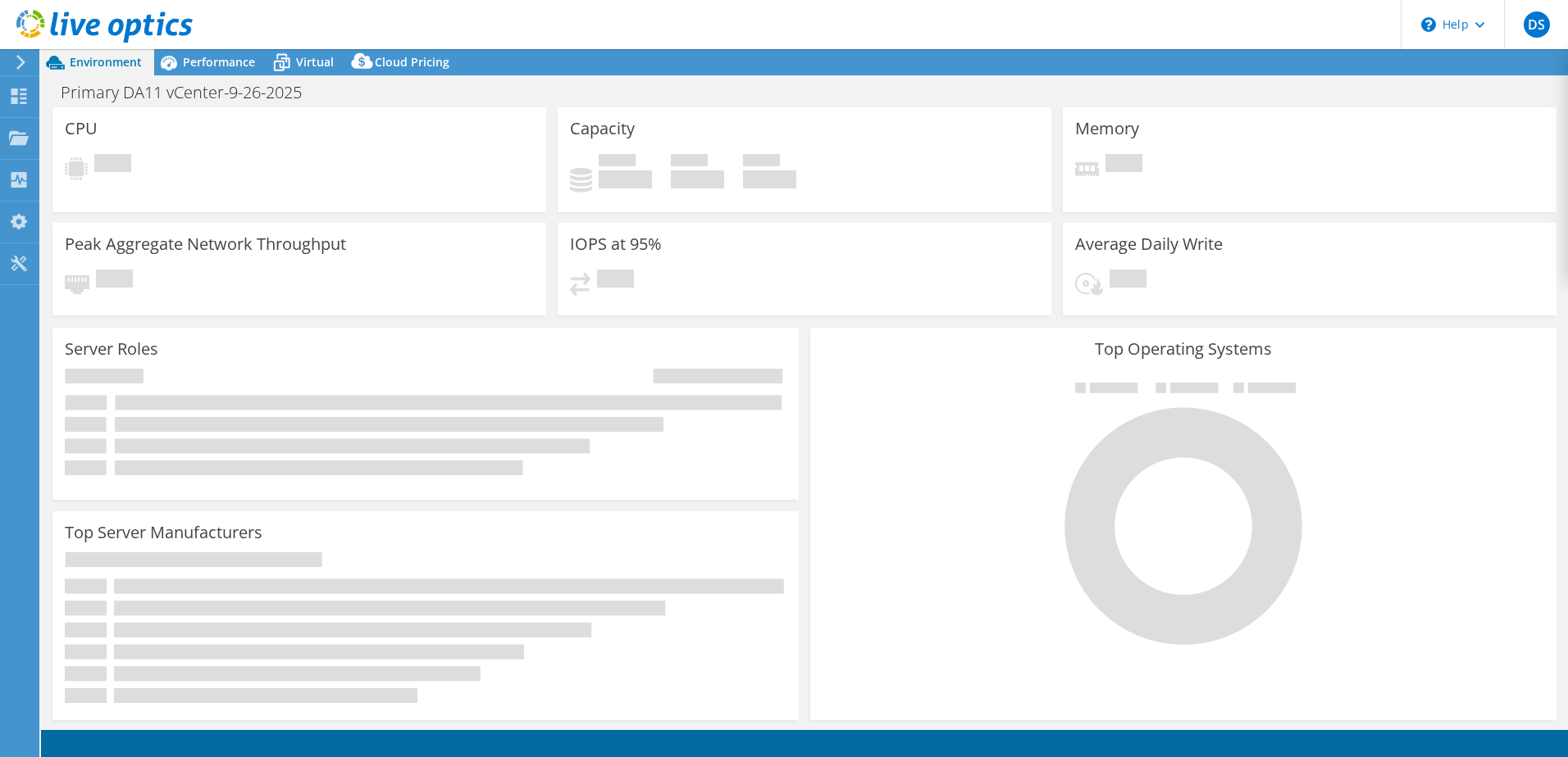
select select "USD"
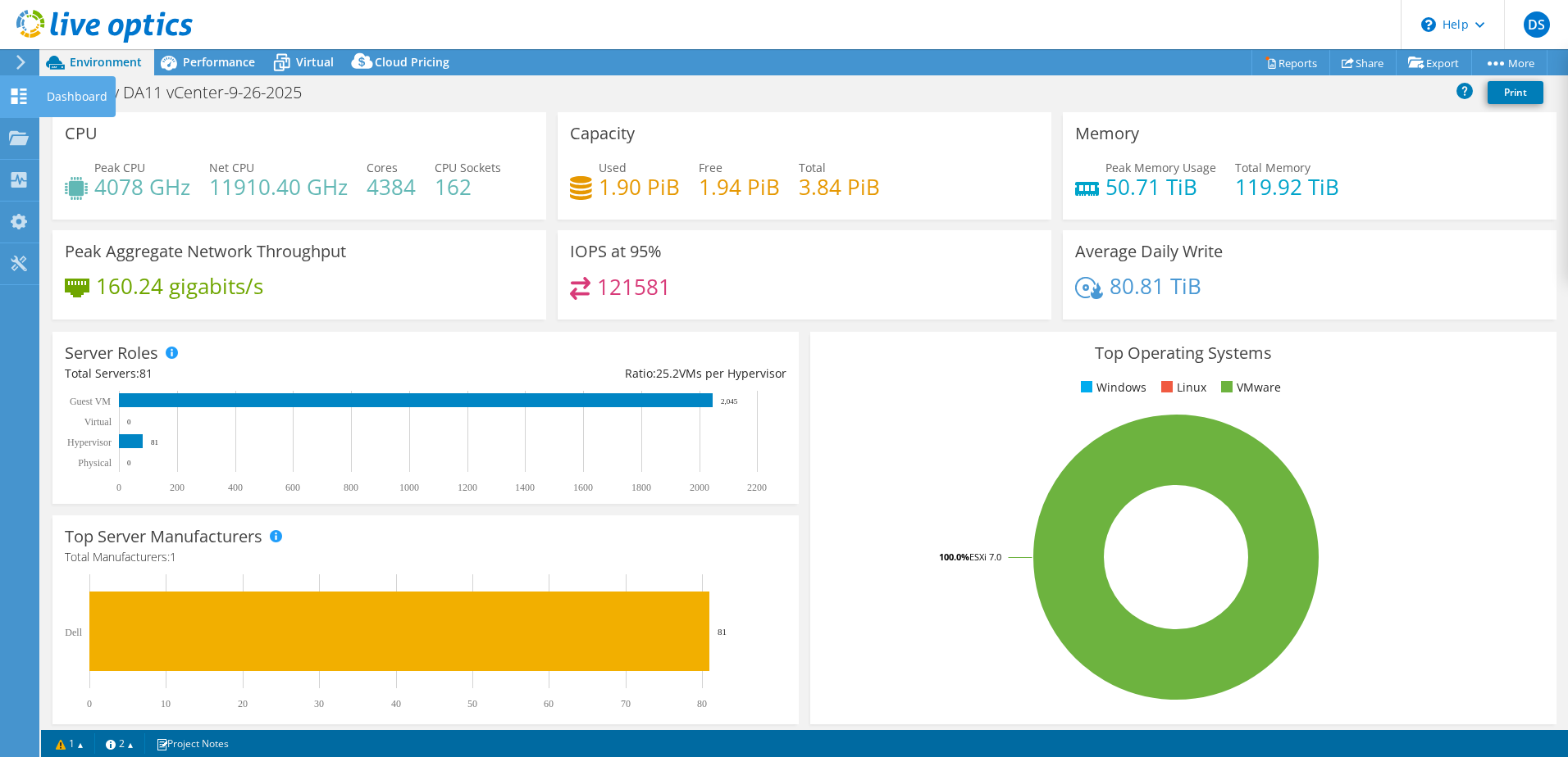
click at [27, 96] on icon at bounding box center [18, 96] width 19 height 16
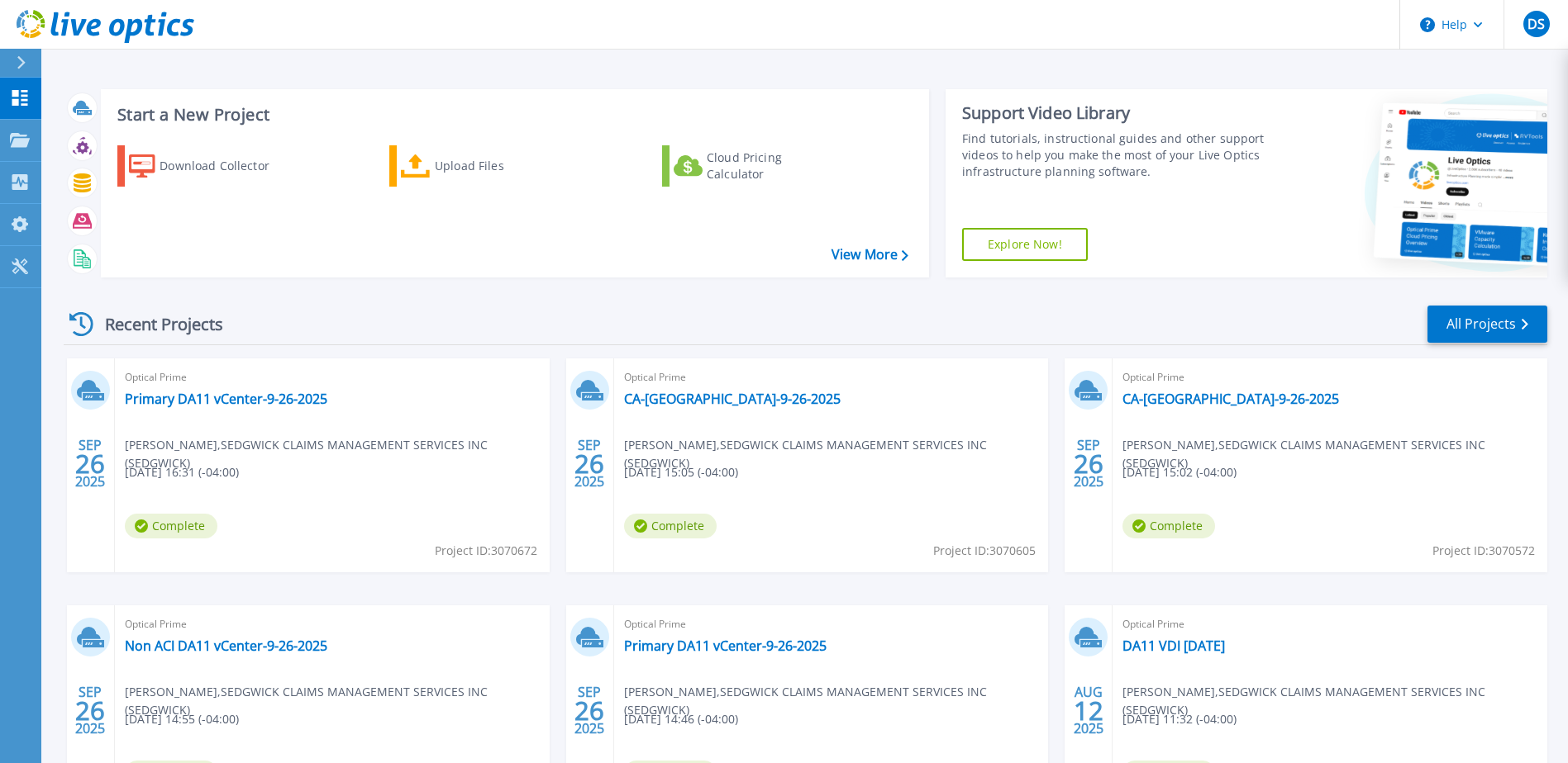
drag, startPoint x: 542, startPoint y: 554, endPoint x: 519, endPoint y: 560, distance: 23.8
click at [519, 561] on div "Optical Prime Primary DA11 vCenter-9-26-2025 [PERSON_NAME] , [PERSON_NAME] CLAI…" at bounding box center [332, 465] width 434 height 214
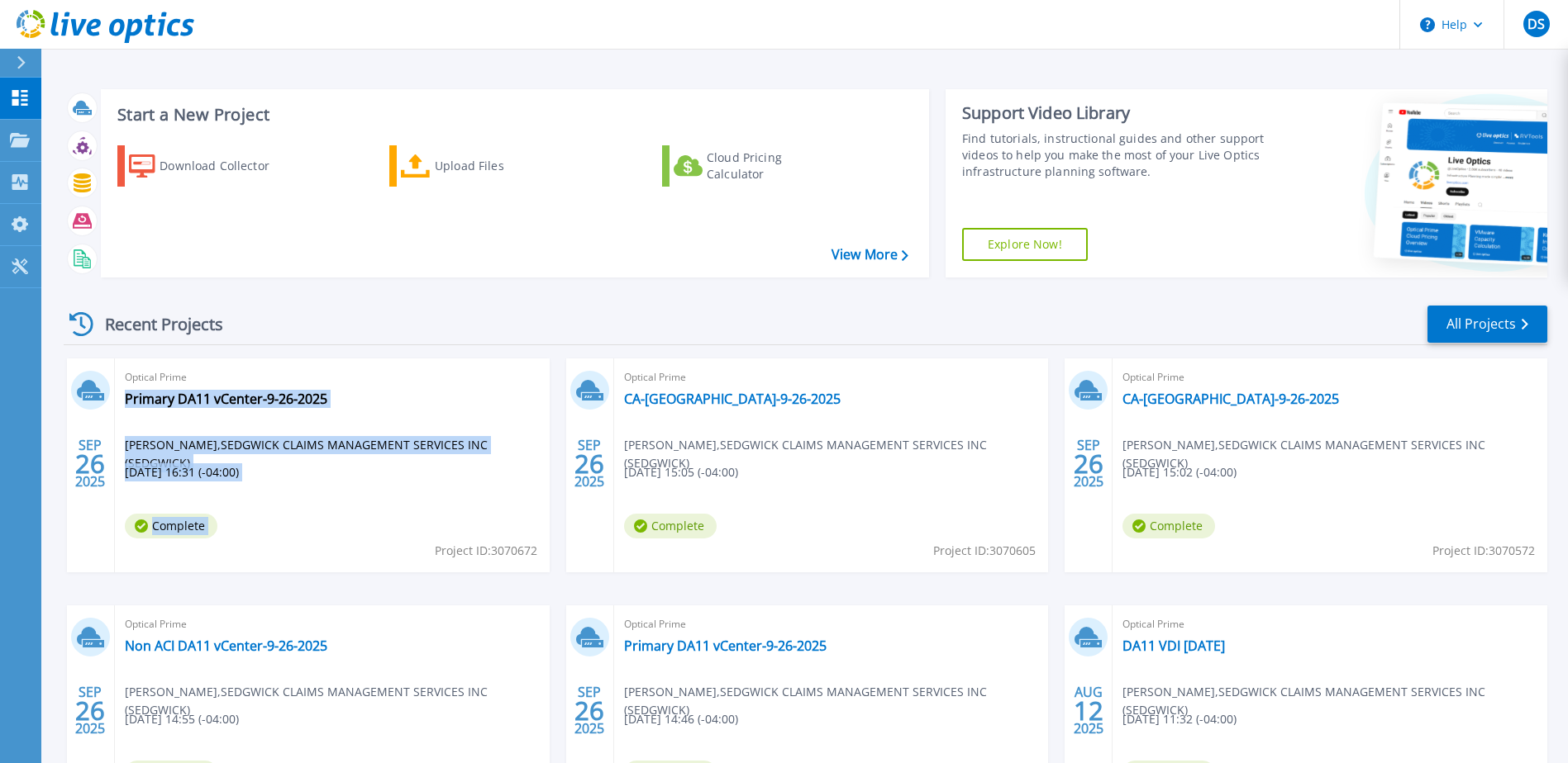
drag, startPoint x: 432, startPoint y: 554, endPoint x: 538, endPoint y: 559, distance: 106.1
click at [538, 559] on div "Optical Prime Primary DA11 vCenter-9-26-2025 [PERSON_NAME] , [PERSON_NAME] CLAI…" at bounding box center [332, 465] width 434 height 214
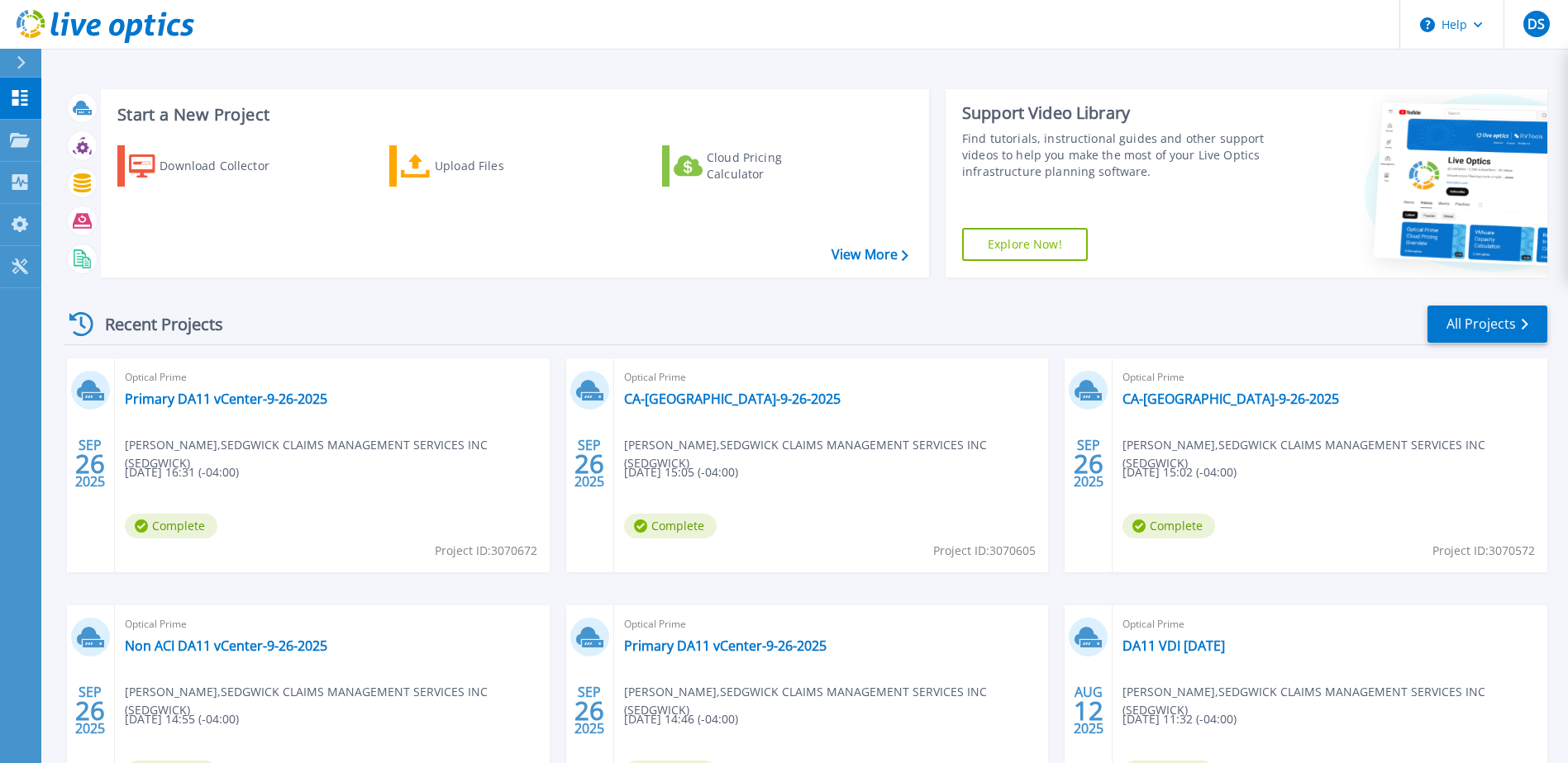
click at [534, 557] on span "Project ID: 3070672" at bounding box center [485, 551] width 103 height 19
drag, startPoint x: 536, startPoint y: 551, endPoint x: 433, endPoint y: 551, distance: 103.0
click at [434, 551] on span "Project ID: 3070672" at bounding box center [485, 551] width 103 height 19
copy span "Project ID: 3070672"
click at [357, 406] on div "Optical Prime Primary DA11 vCenter-9-26-2025 David Smith , SEDGWICK CLAIMS MANA…" at bounding box center [332, 465] width 434 height 214
